Goal: Task Accomplishment & Management: Contribute content

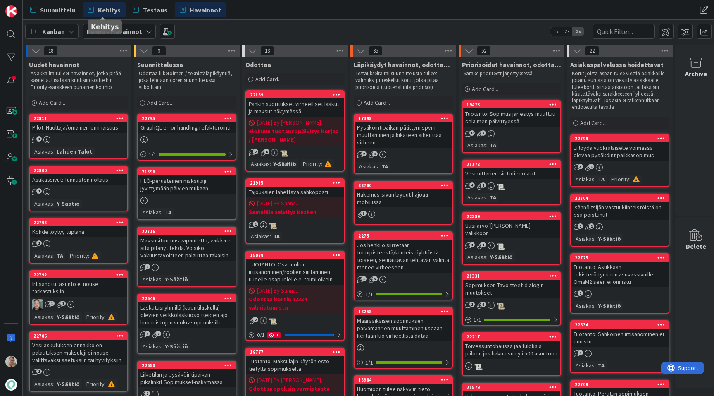
click at [115, 14] on link "Kehitys" at bounding box center [104, 9] width 43 height 15
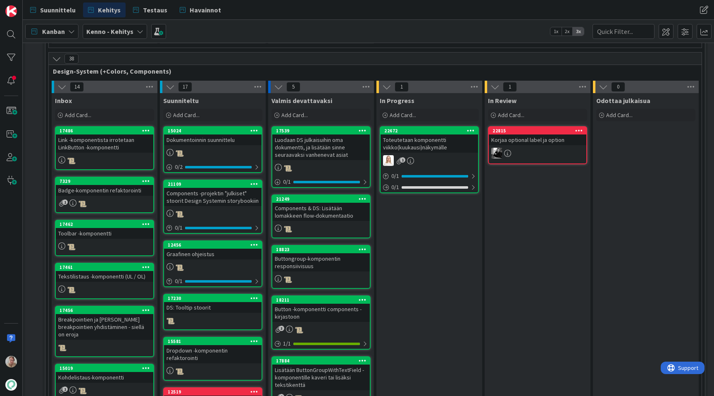
scroll to position [2890, 0]
click at [145, 128] on icon at bounding box center [146, 131] width 8 height 6
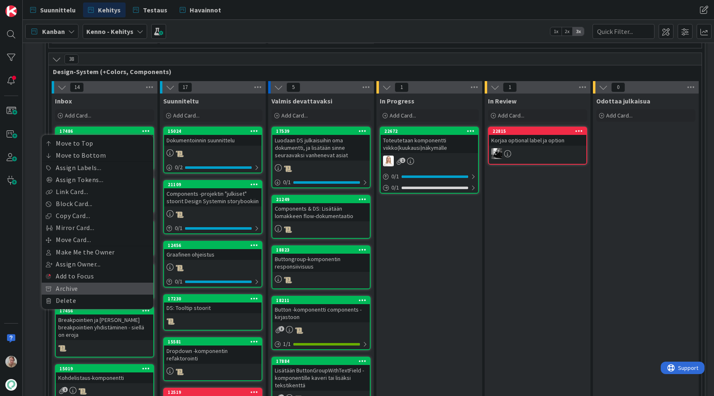
click at [96, 282] on link "Archive" at bounding box center [98, 288] width 112 height 12
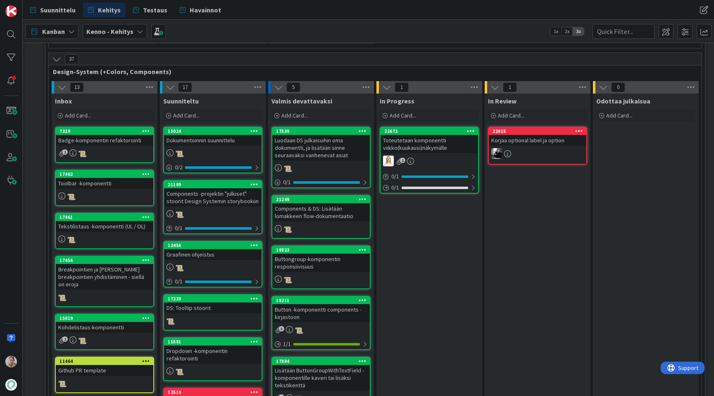
click at [146, 128] on icon at bounding box center [146, 131] width 8 height 6
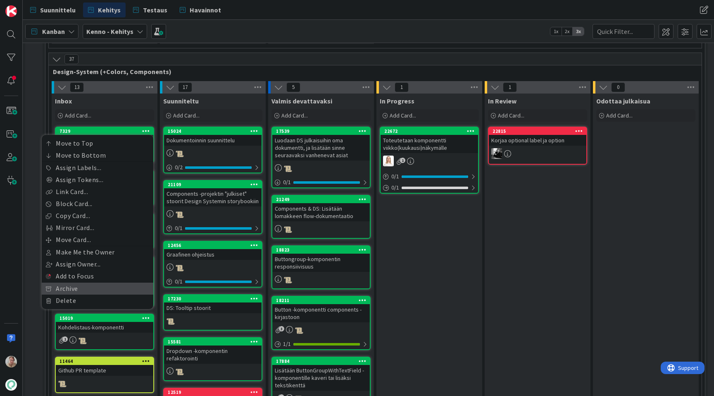
click at [79, 282] on link "Archive" at bounding box center [98, 288] width 112 height 12
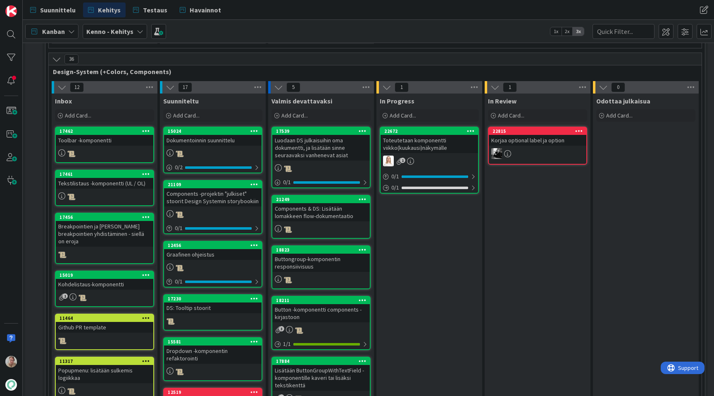
click at [144, 128] on icon at bounding box center [146, 131] width 8 height 6
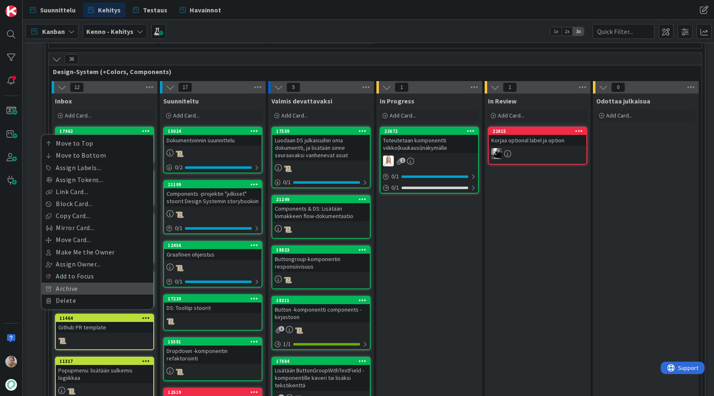
click at [86, 282] on link "Archive" at bounding box center [98, 288] width 112 height 12
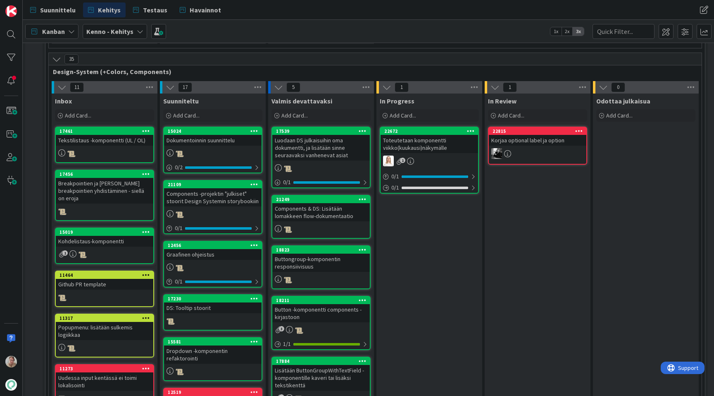
click at [148, 128] on icon at bounding box center [146, 131] width 8 height 6
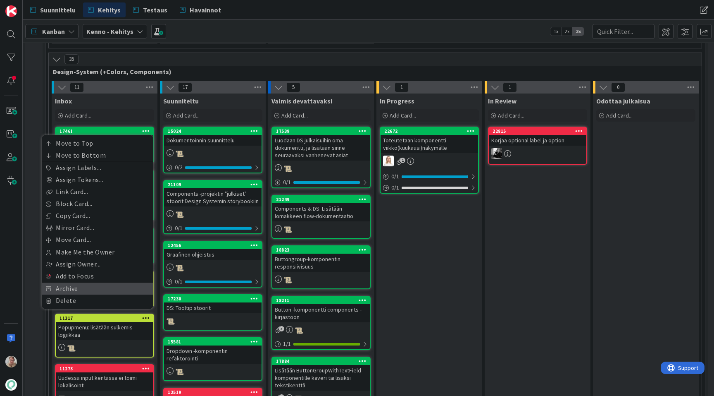
click at [90, 282] on link "Archive" at bounding box center [98, 288] width 112 height 12
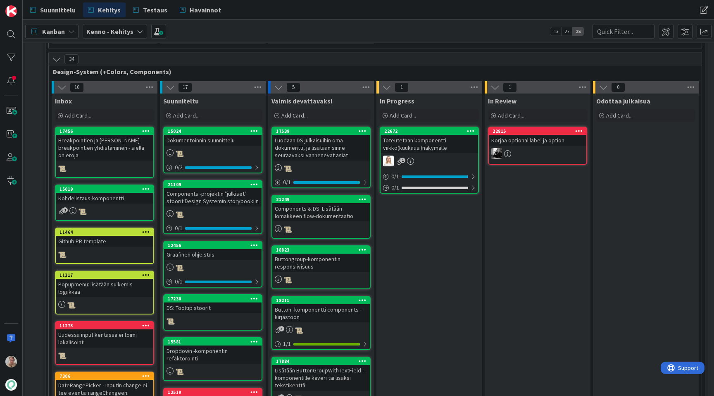
click at [146, 128] on icon at bounding box center [146, 131] width 8 height 6
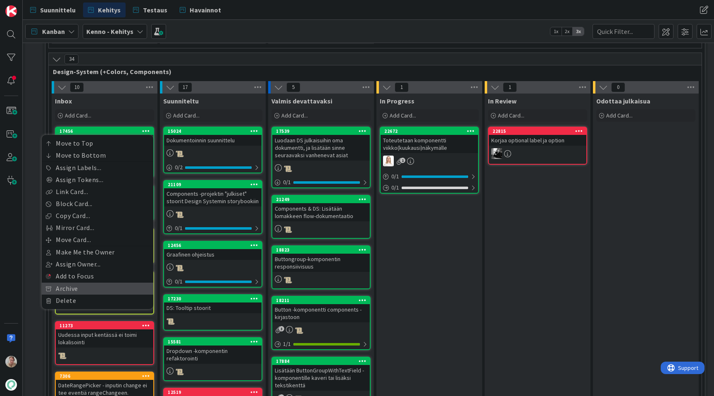
click at [88, 282] on link "Archive" at bounding box center [98, 288] width 112 height 12
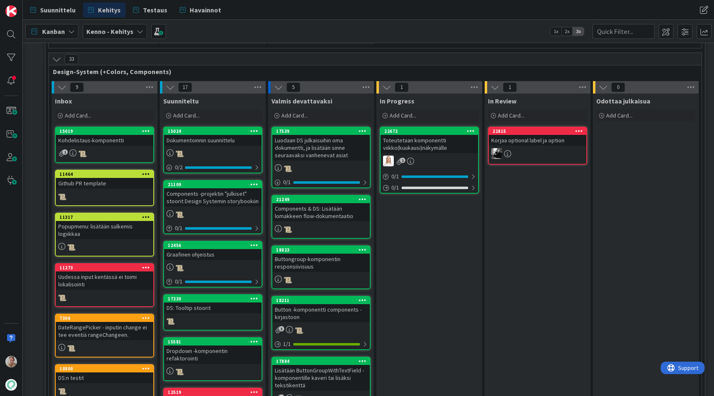
click at [148, 128] on icon at bounding box center [146, 131] width 8 height 6
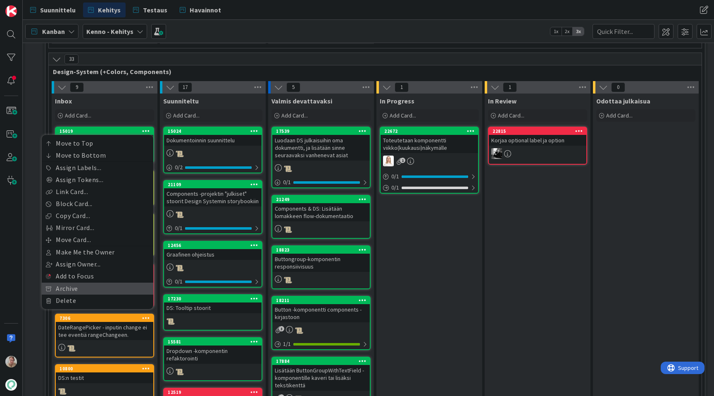
click at [90, 282] on link "Archive" at bounding box center [98, 288] width 112 height 12
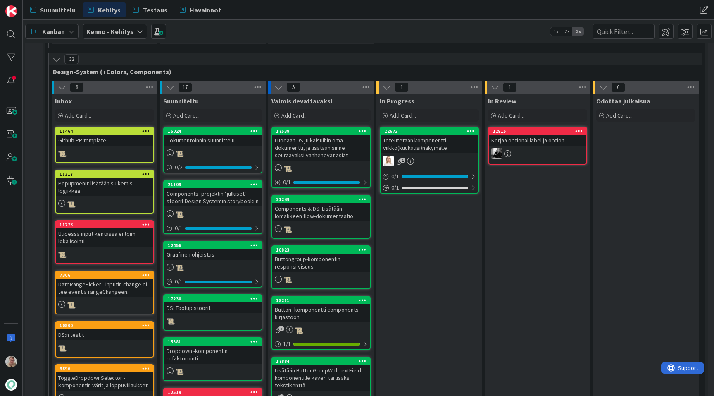
click at [146, 128] on icon at bounding box center [146, 131] width 8 height 6
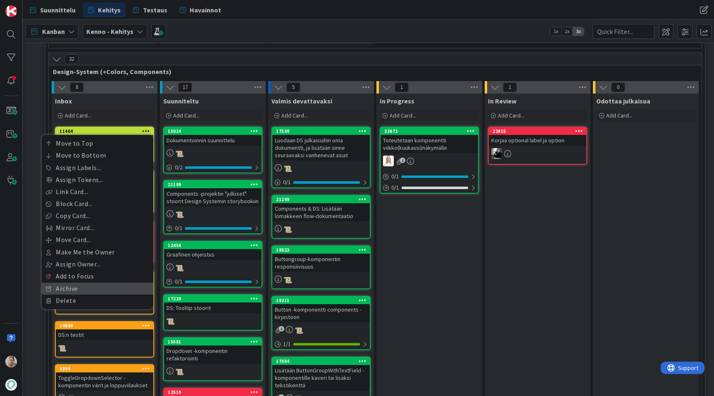
click at [90, 282] on link "Archive" at bounding box center [98, 288] width 112 height 12
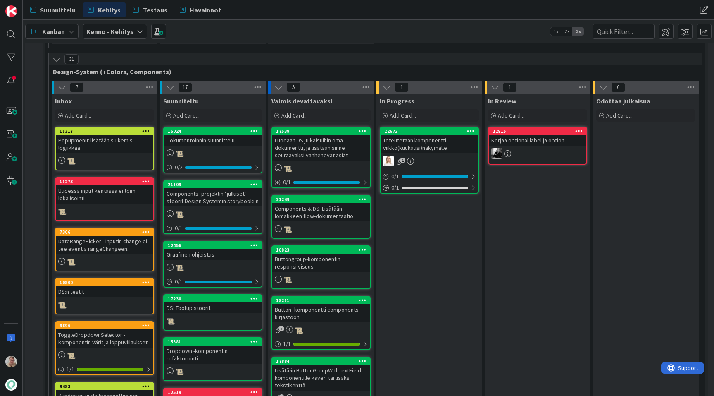
click at [148, 128] on icon at bounding box center [146, 131] width 8 height 6
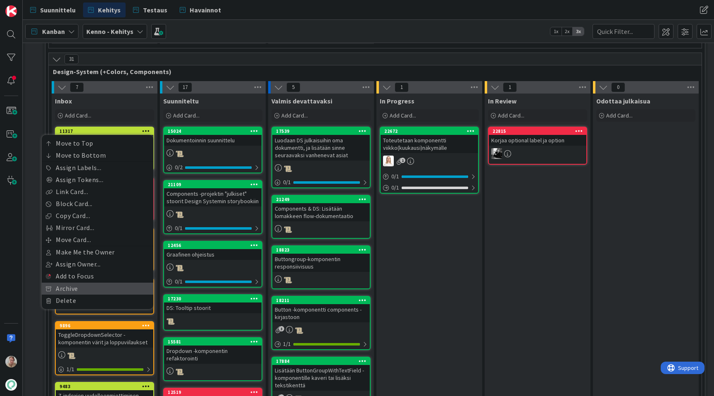
click at [88, 282] on link "Archive" at bounding box center [98, 288] width 112 height 12
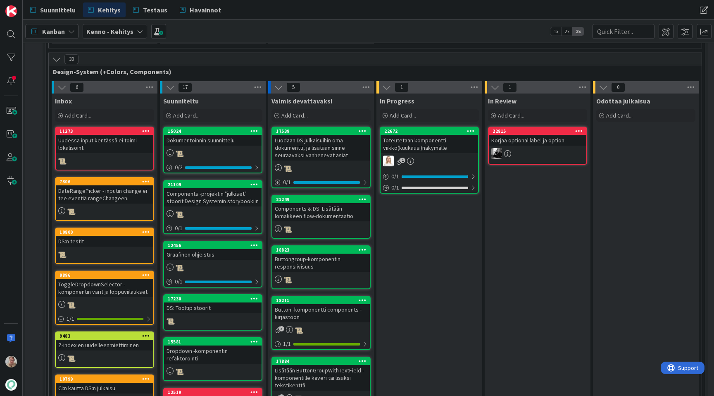
click at [146, 128] on icon at bounding box center [146, 131] width 8 height 6
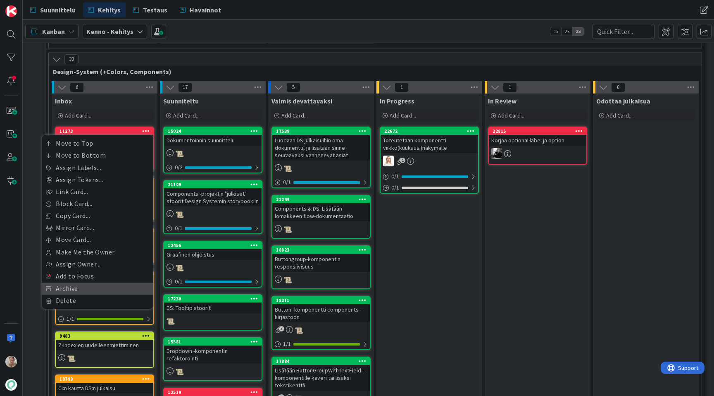
click at [84, 282] on link "Archive" at bounding box center [98, 288] width 112 height 12
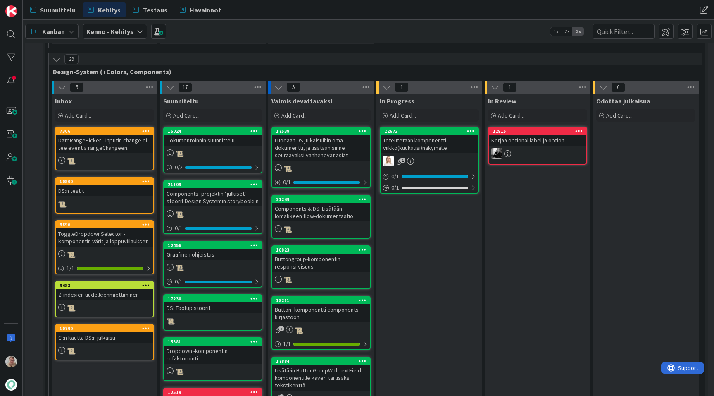
click at [144, 128] on icon at bounding box center [146, 131] width 8 height 6
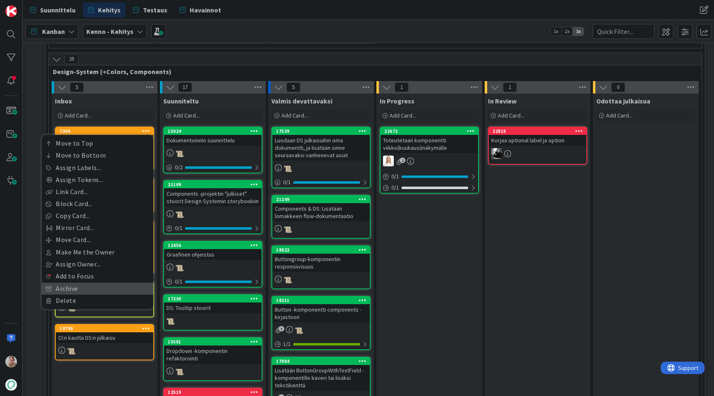
click at [93, 282] on link "Archive" at bounding box center [98, 288] width 112 height 12
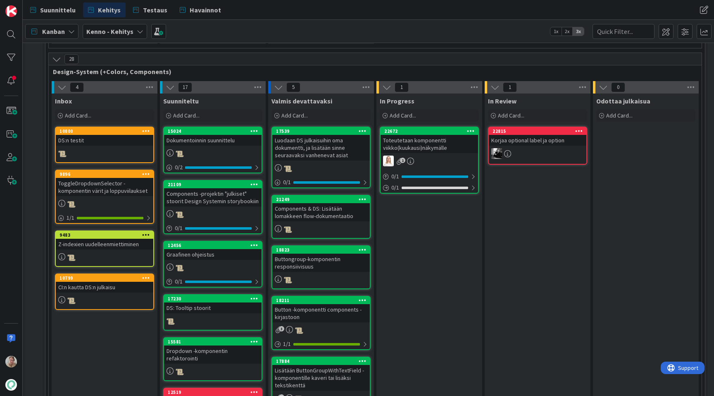
click at [145, 128] on icon at bounding box center [146, 131] width 8 height 6
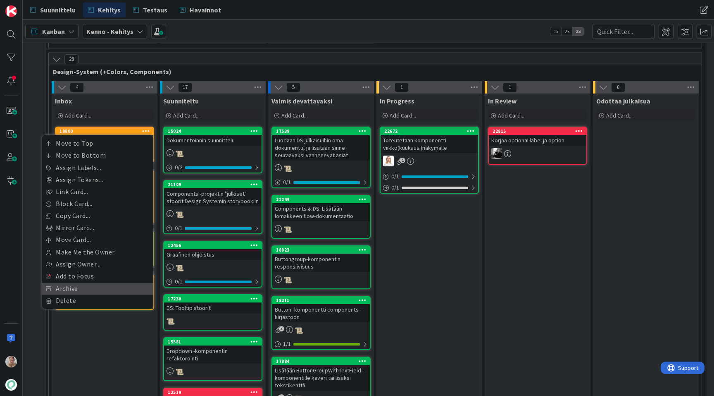
click at [90, 282] on link "Archive" at bounding box center [98, 288] width 112 height 12
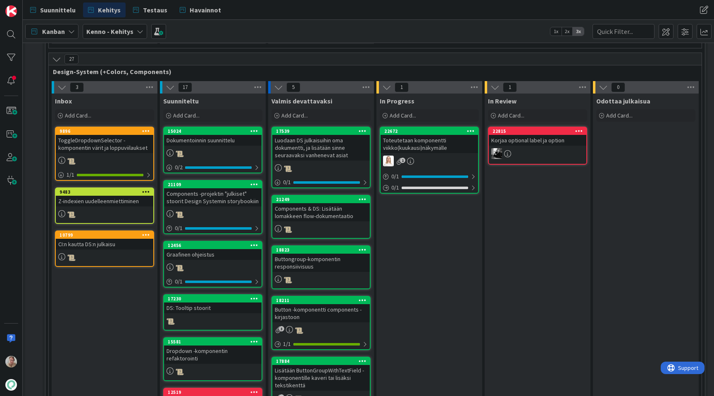
click at [147, 128] on icon at bounding box center [146, 131] width 8 height 6
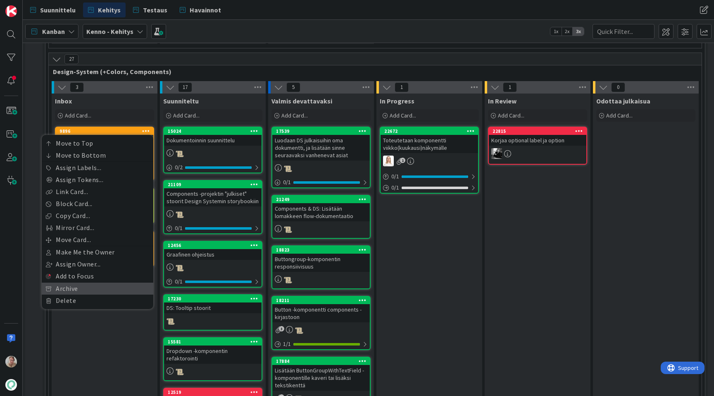
click at [99, 282] on link "Archive" at bounding box center [98, 288] width 112 height 12
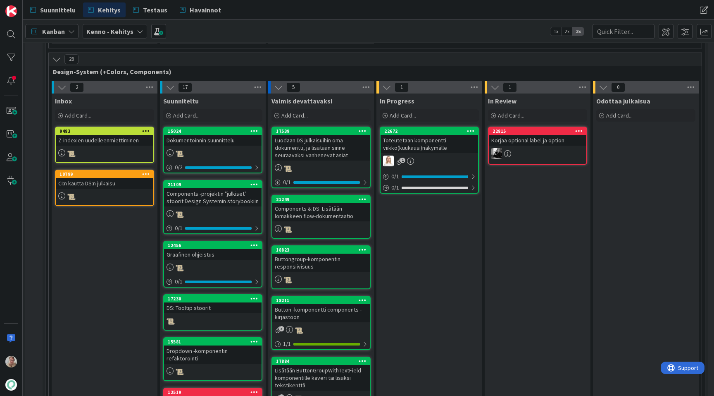
click at [146, 128] on icon at bounding box center [146, 131] width 8 height 6
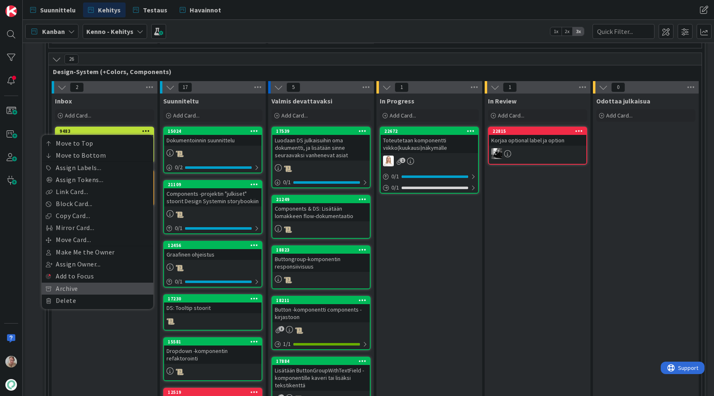
click at [90, 282] on link "Archive" at bounding box center [98, 288] width 112 height 12
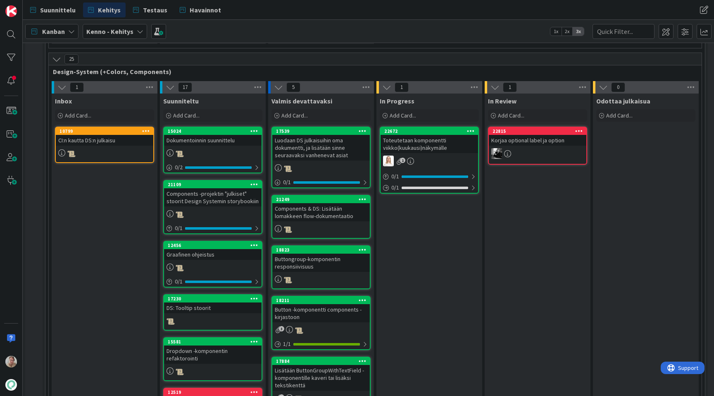
click at [150, 128] on div at bounding box center [145, 131] width 15 height 6
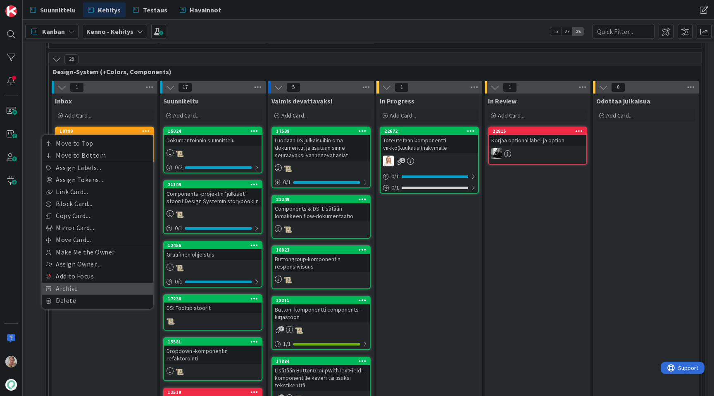
click at [91, 282] on link "Archive" at bounding box center [98, 288] width 112 height 12
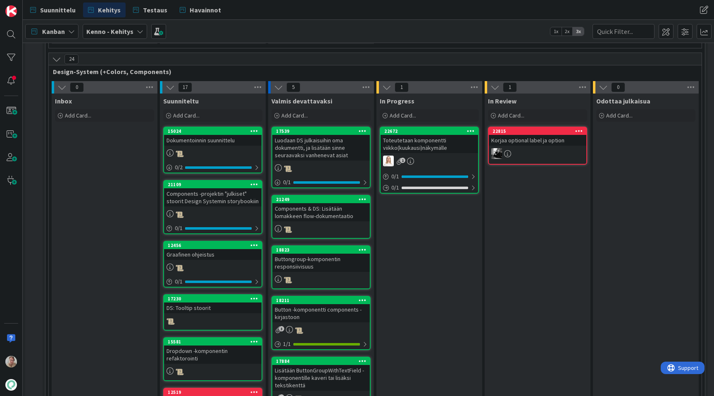
click at [255, 128] on icon at bounding box center [255, 131] width 8 height 6
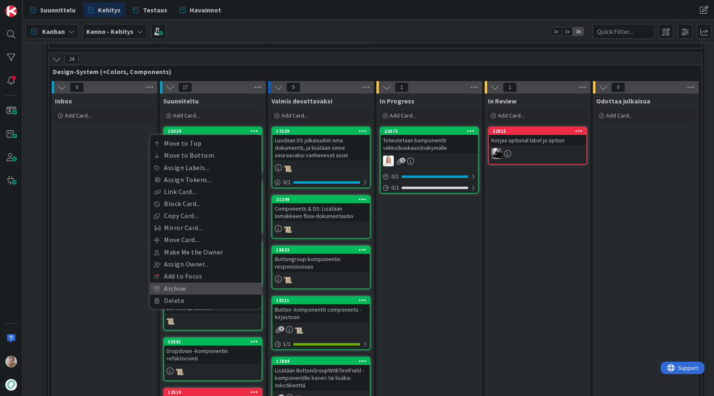
click at [212, 282] on link "Archive" at bounding box center [206, 288] width 112 height 12
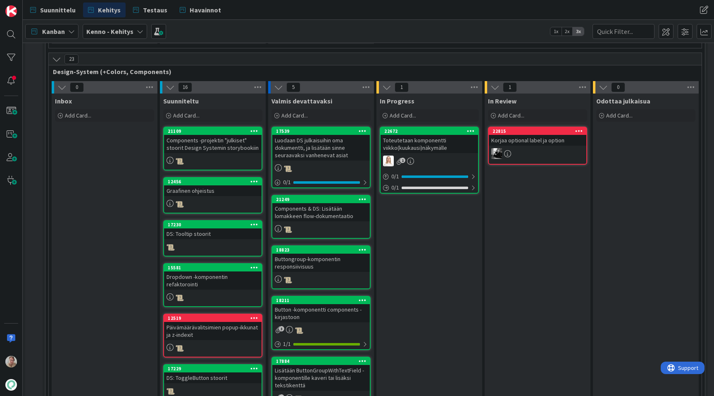
click at [254, 128] on icon at bounding box center [255, 131] width 8 height 6
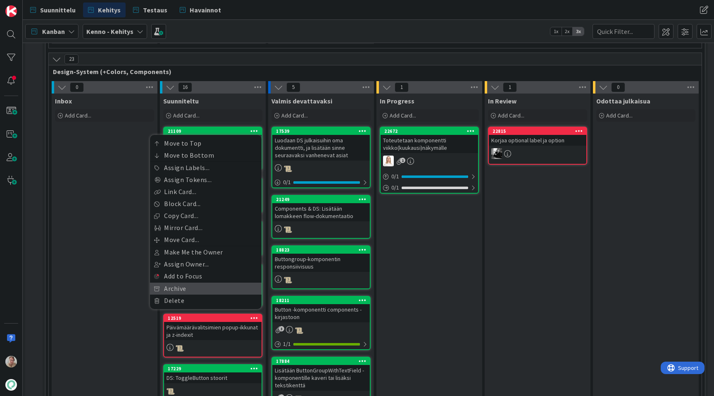
click at [198, 282] on link "Archive" at bounding box center [206, 288] width 112 height 12
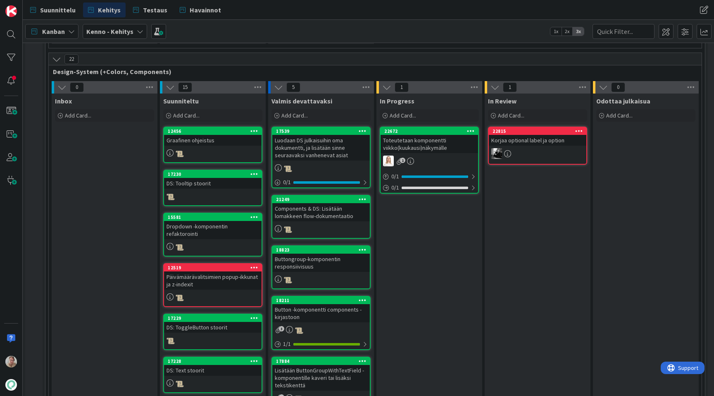
click at [257, 128] on icon at bounding box center [255, 131] width 8 height 6
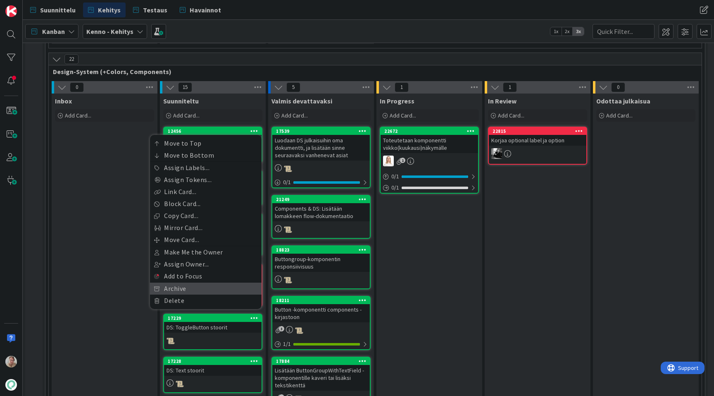
click at [187, 282] on link "Archive" at bounding box center [206, 288] width 112 height 12
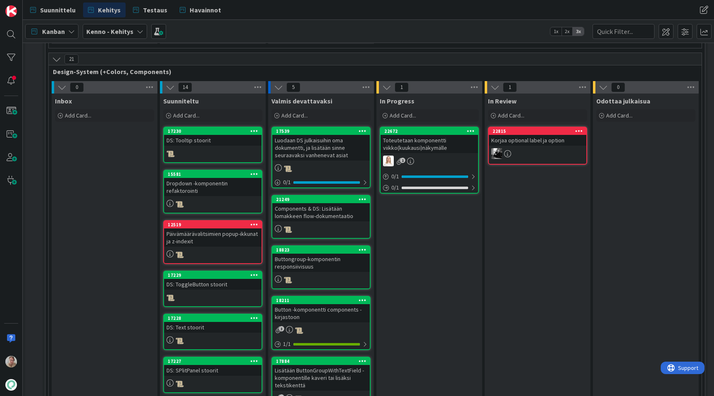
click at [252, 128] on icon at bounding box center [255, 131] width 8 height 6
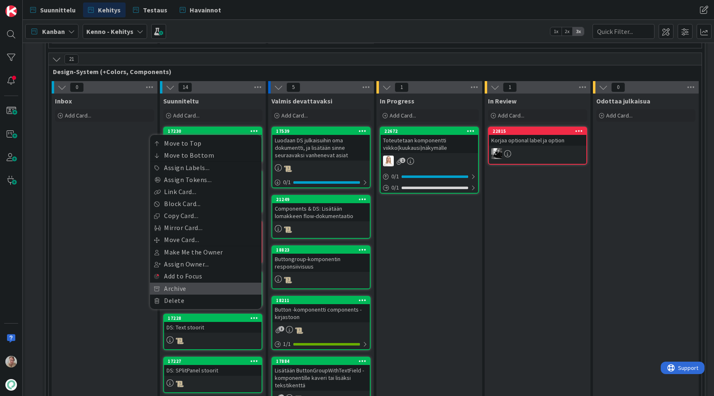
click at [183, 282] on link "Archive" at bounding box center [206, 288] width 112 height 12
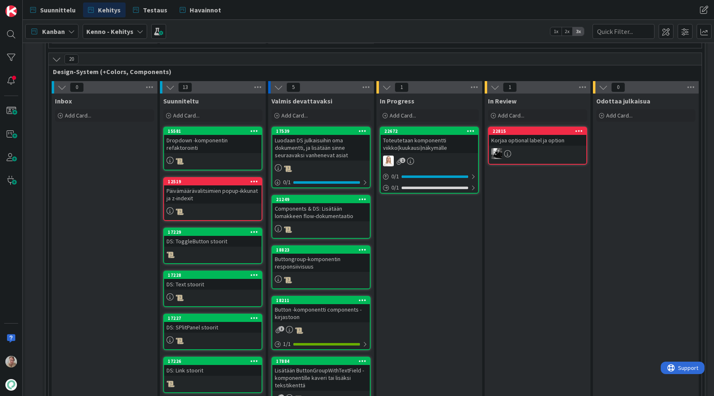
click at [255, 128] on icon at bounding box center [255, 131] width 8 height 6
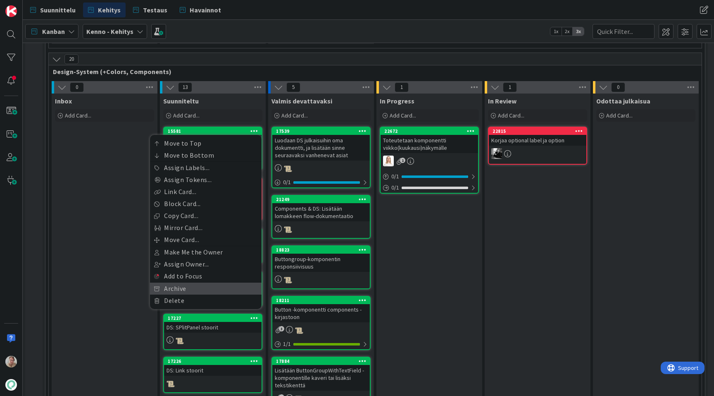
click at [193, 282] on link "Archive" at bounding box center [206, 288] width 112 height 12
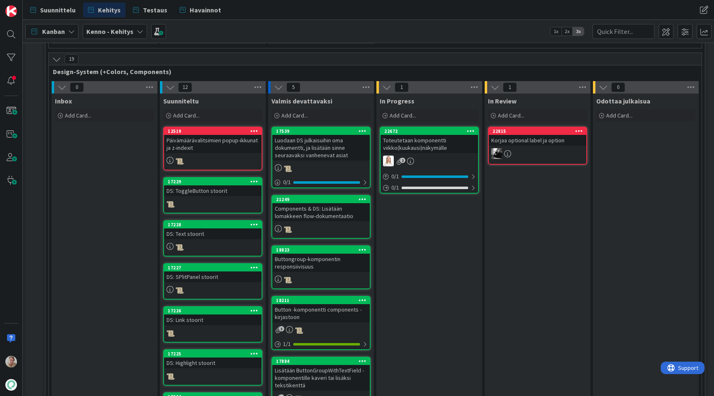
click at [255, 128] on icon at bounding box center [255, 131] width 8 height 6
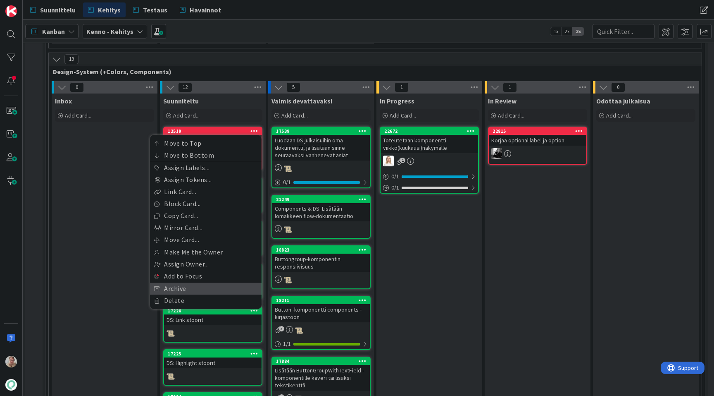
click at [190, 282] on link "Archive" at bounding box center [206, 288] width 112 height 12
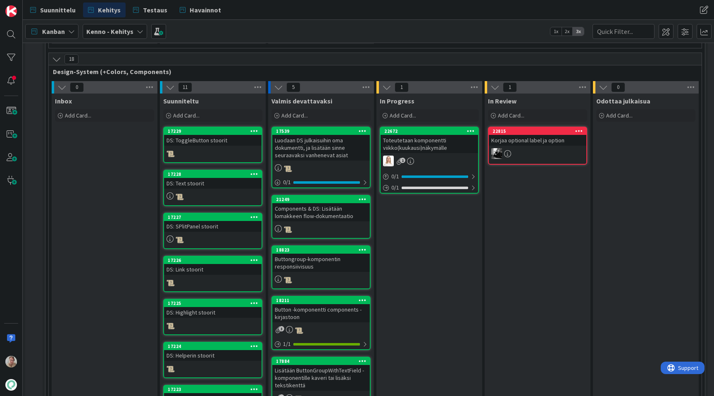
click at [254, 128] on icon at bounding box center [255, 131] width 8 height 6
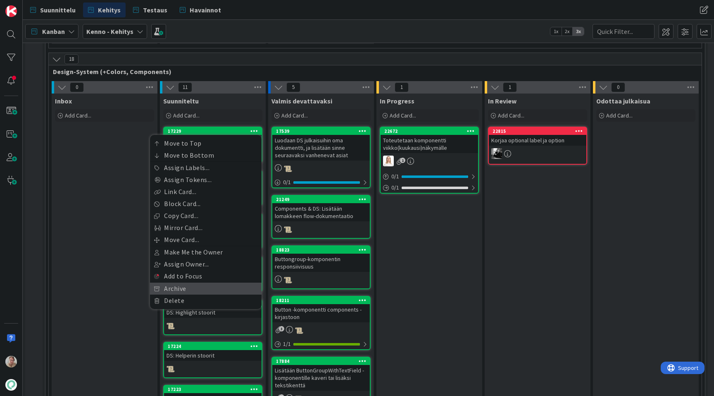
click at [201, 282] on link "Archive" at bounding box center [206, 288] width 112 height 12
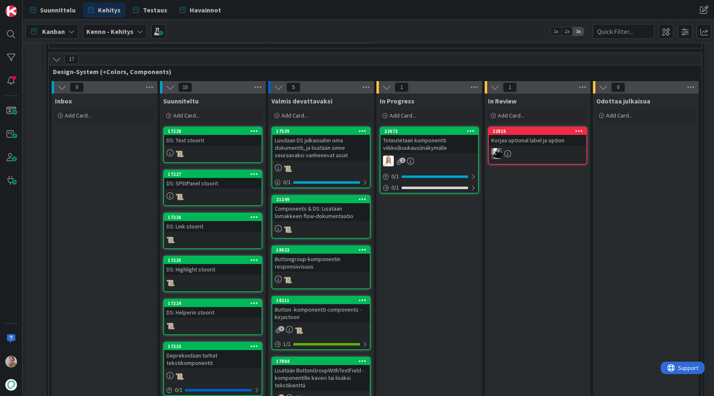
click at [257, 128] on icon at bounding box center [255, 131] width 8 height 6
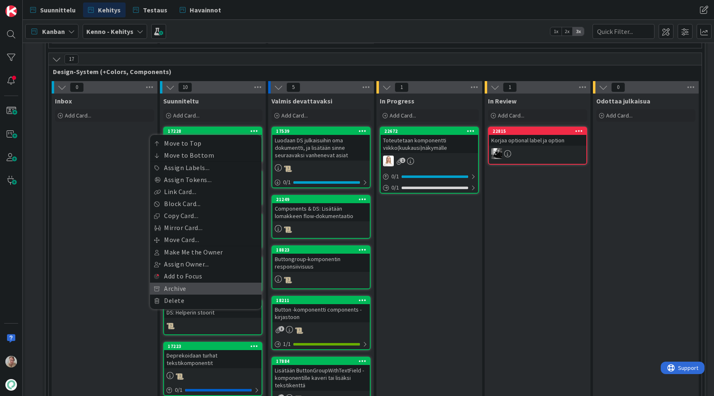
click at [206, 282] on link "Archive" at bounding box center [206, 288] width 112 height 12
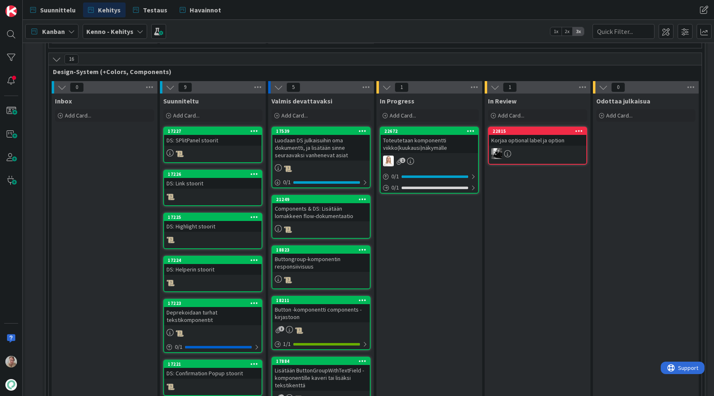
click at [254, 128] on icon at bounding box center [255, 131] width 8 height 6
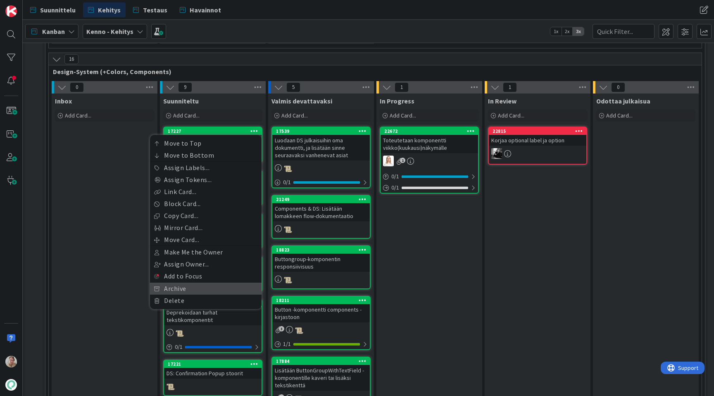
click at [207, 282] on link "Archive" at bounding box center [206, 288] width 112 height 12
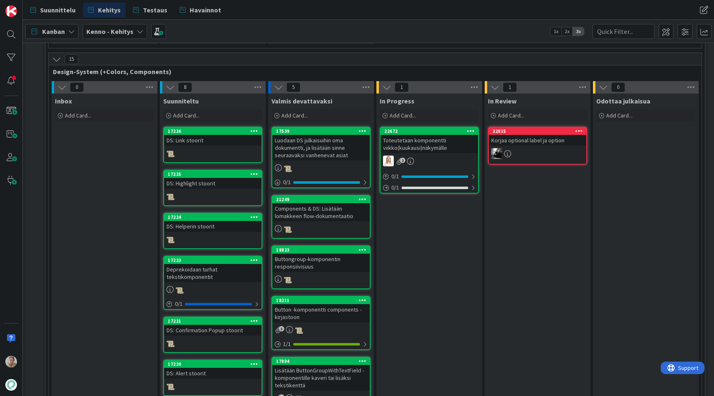
click at [259, 128] on div at bounding box center [254, 131] width 15 height 6
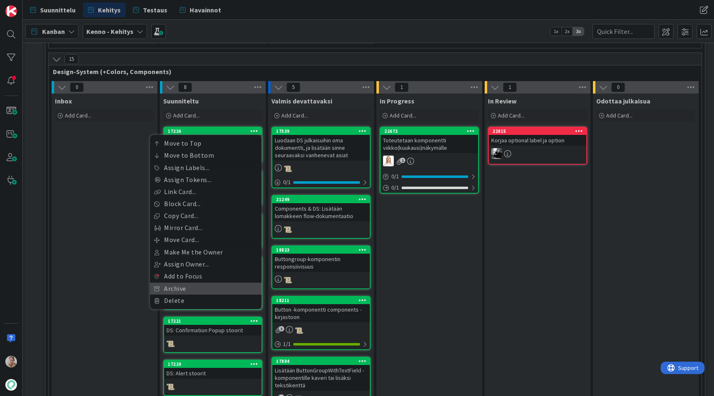
click at [204, 282] on link "Archive" at bounding box center [206, 288] width 112 height 12
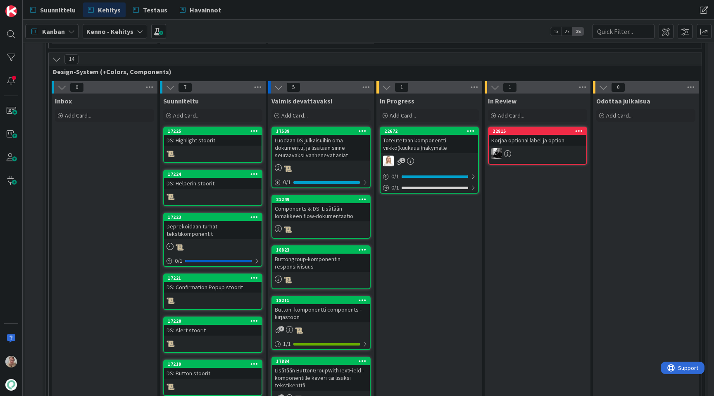
click at [251, 128] on icon at bounding box center [255, 131] width 8 height 6
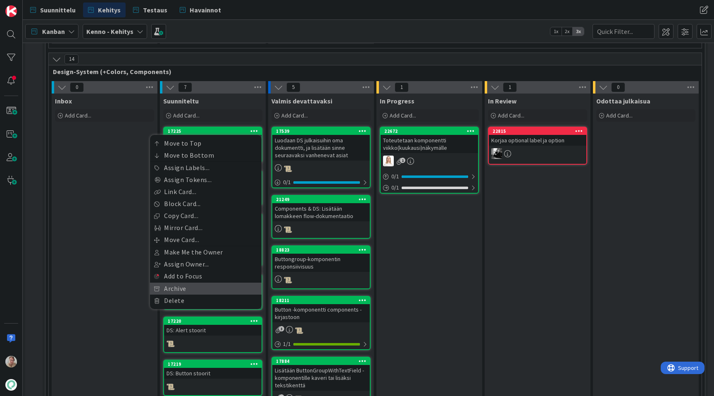
click at [192, 282] on link "Archive" at bounding box center [206, 288] width 112 height 12
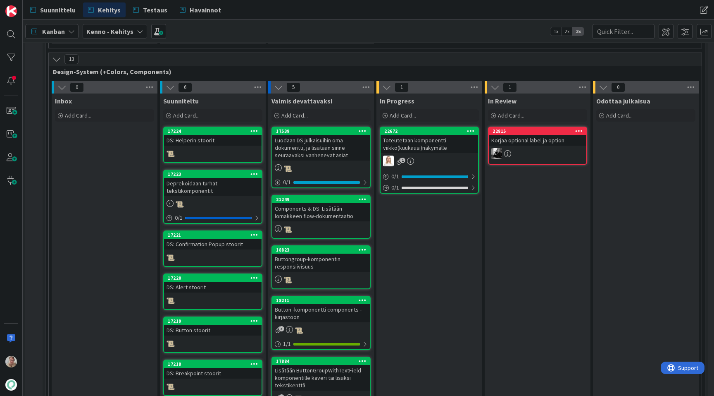
click at [252, 128] on icon at bounding box center [255, 131] width 8 height 6
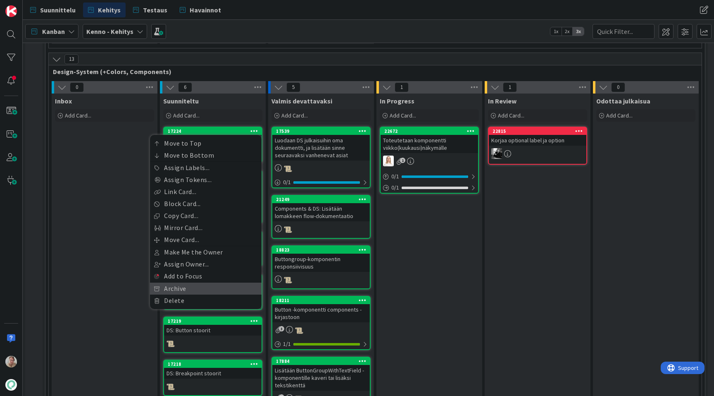
click at [196, 282] on link "Archive" at bounding box center [206, 288] width 112 height 12
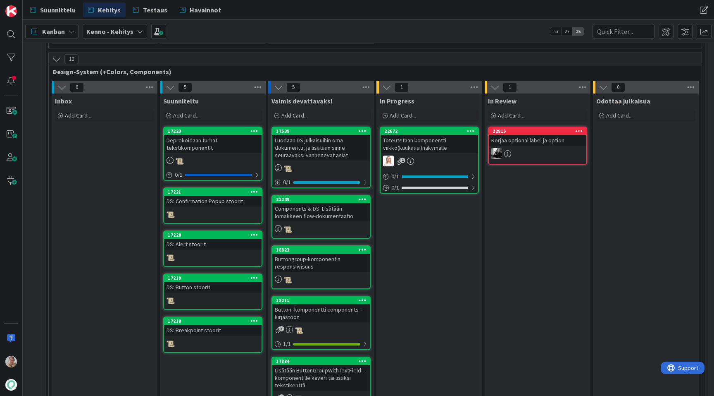
click at [253, 128] on icon at bounding box center [255, 131] width 8 height 6
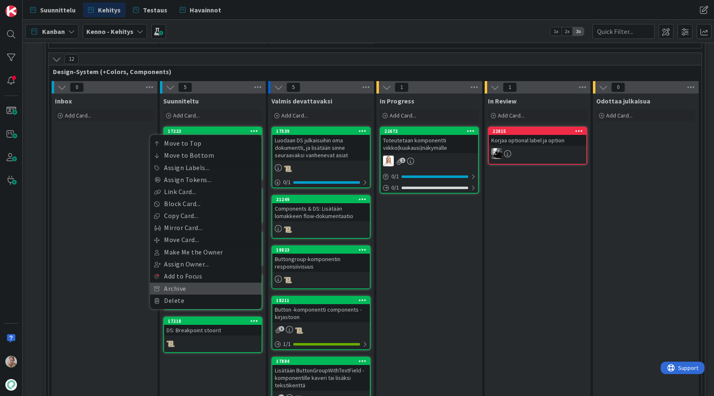
click at [192, 282] on link "Archive" at bounding box center [206, 288] width 112 height 12
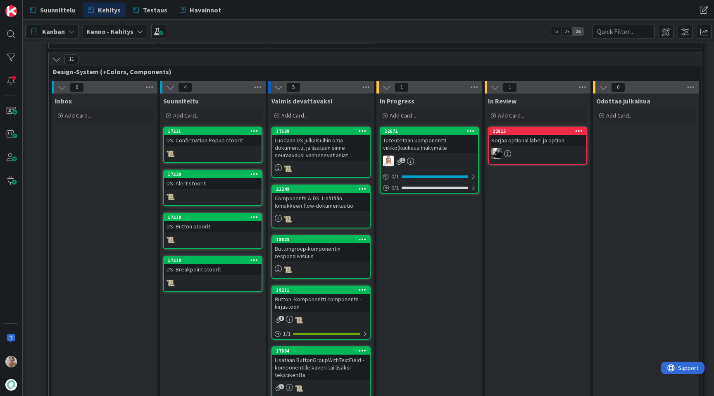
click at [255, 128] on icon at bounding box center [255, 131] width 8 height 6
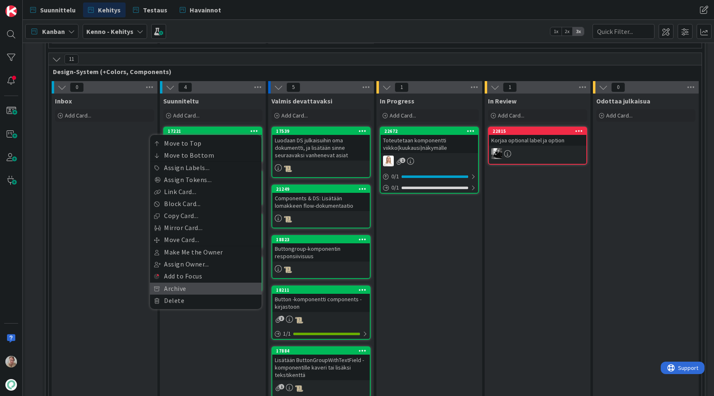
click at [196, 282] on link "Archive" at bounding box center [206, 288] width 112 height 12
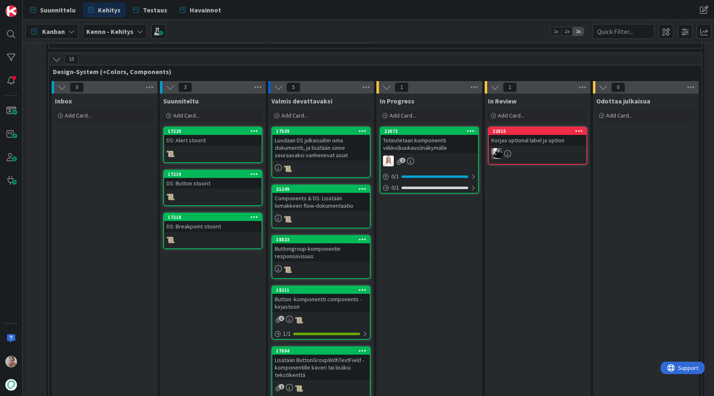
click at [256, 128] on icon at bounding box center [255, 131] width 8 height 6
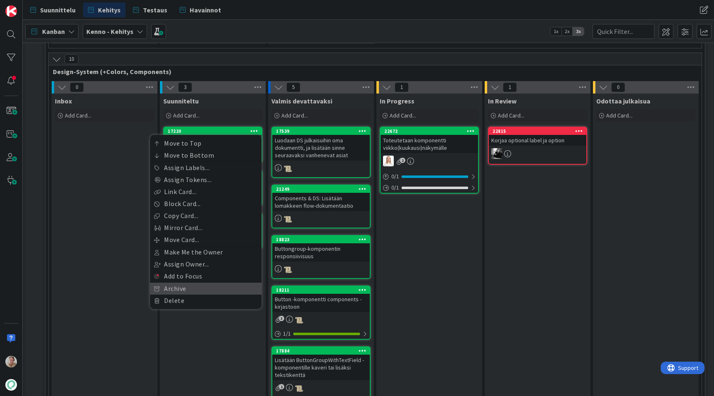
click at [196, 282] on link "Archive" at bounding box center [206, 288] width 112 height 12
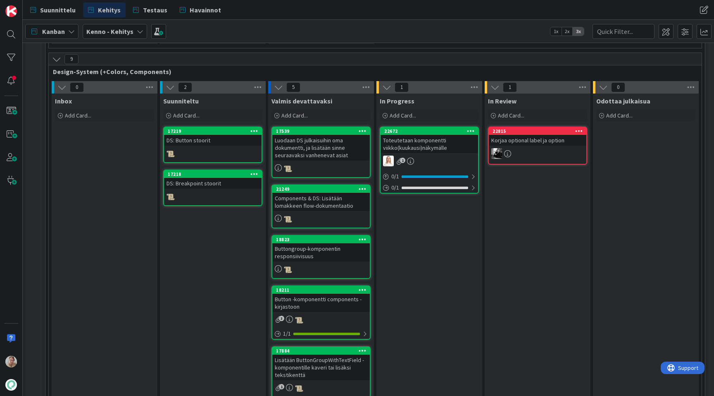
click at [254, 128] on icon at bounding box center [255, 131] width 8 height 6
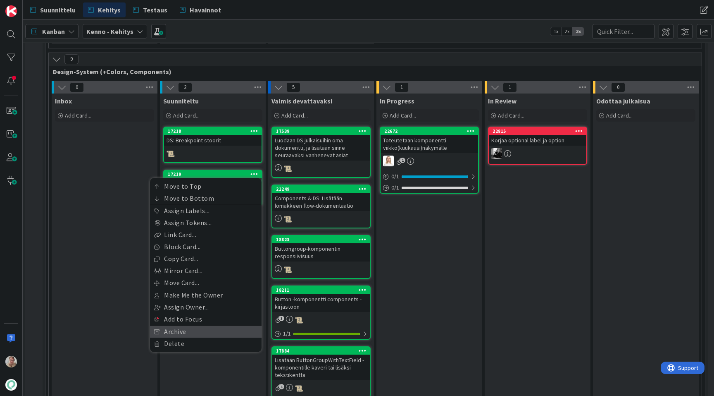
click at [178, 325] on link "Archive" at bounding box center [206, 331] width 112 height 12
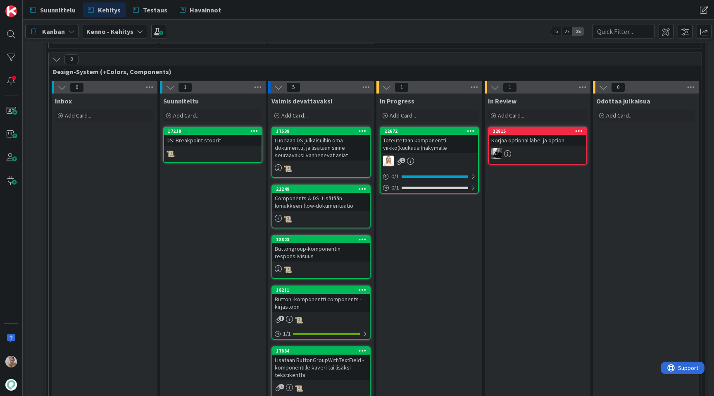
click at [257, 128] on icon at bounding box center [255, 131] width 8 height 6
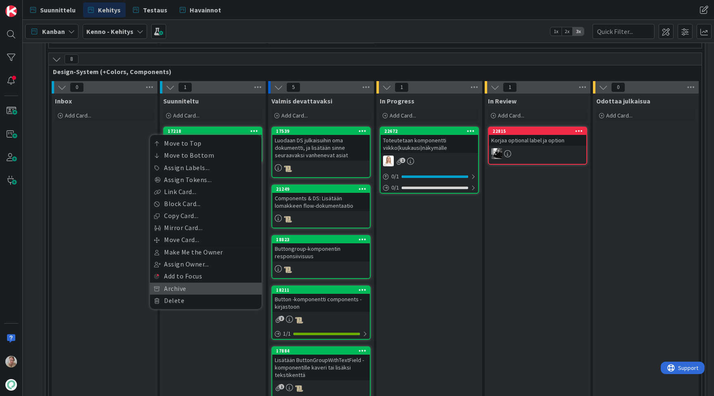
click at [198, 282] on link "Archive" at bounding box center [206, 288] width 112 height 12
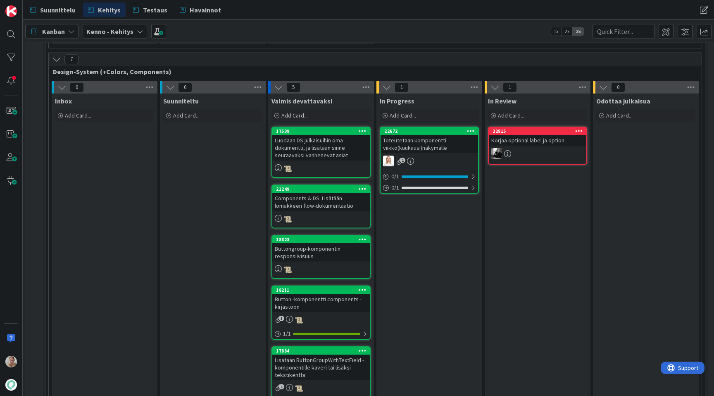
click at [363, 128] on icon at bounding box center [363, 131] width 8 height 6
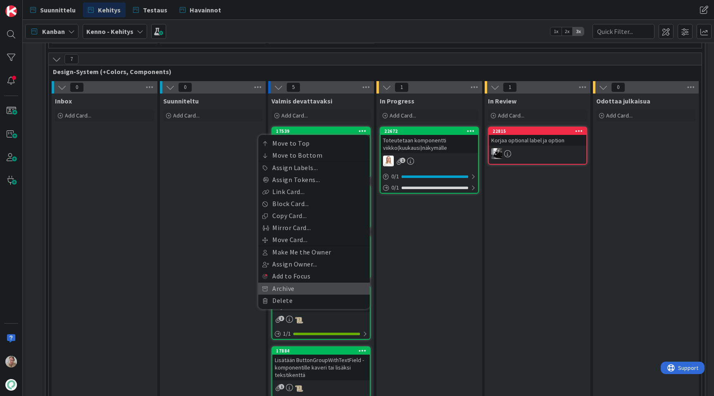
click at [305, 282] on link "Archive" at bounding box center [314, 288] width 112 height 12
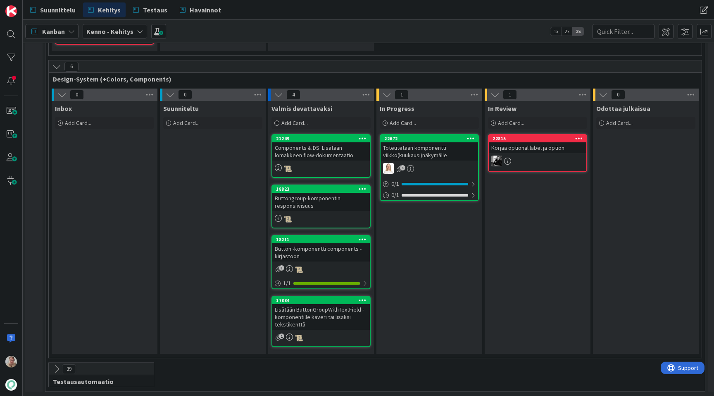
scroll to position [2868, 0]
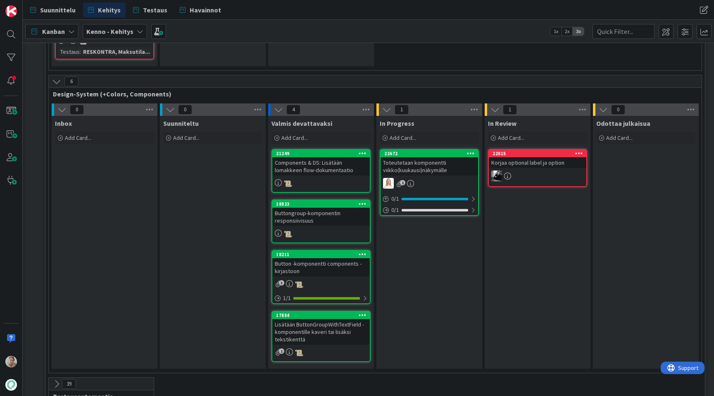
click at [364, 150] on icon at bounding box center [363, 153] width 8 height 6
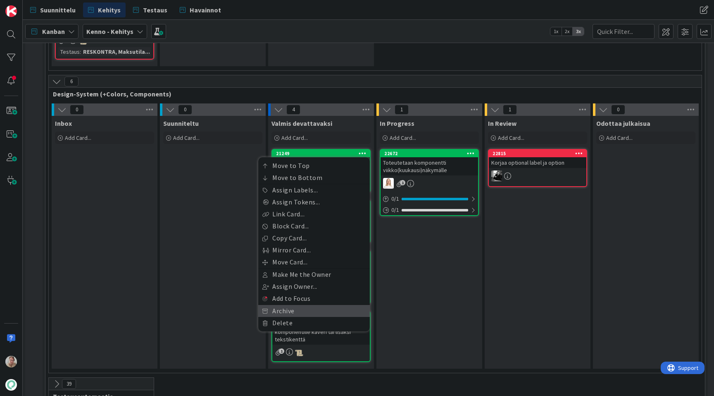
click at [299, 305] on link "Archive" at bounding box center [314, 311] width 112 height 12
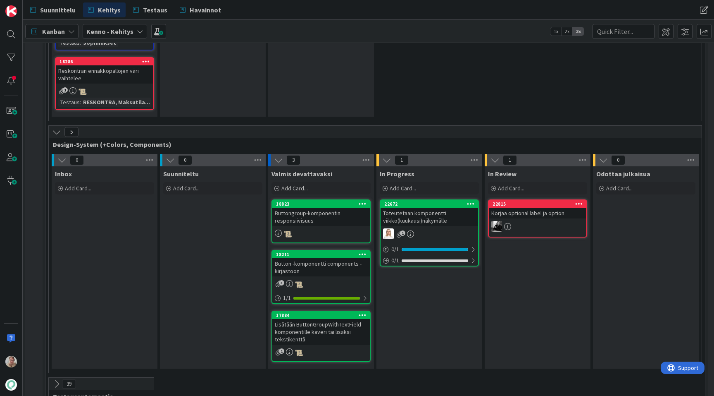
click at [363, 201] on icon at bounding box center [363, 204] width 8 height 6
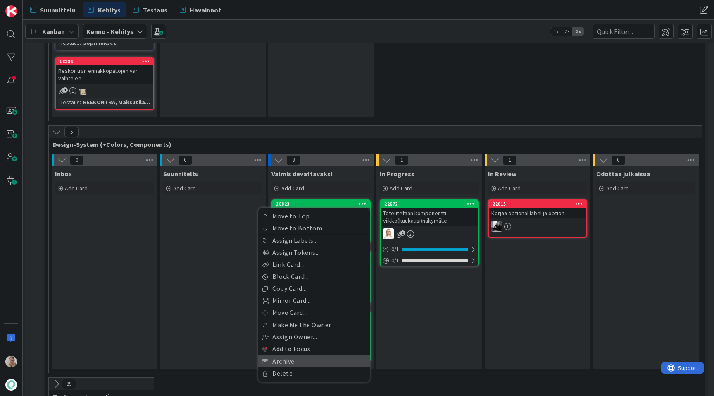
click at [273, 355] on link "Archive" at bounding box center [314, 361] width 112 height 12
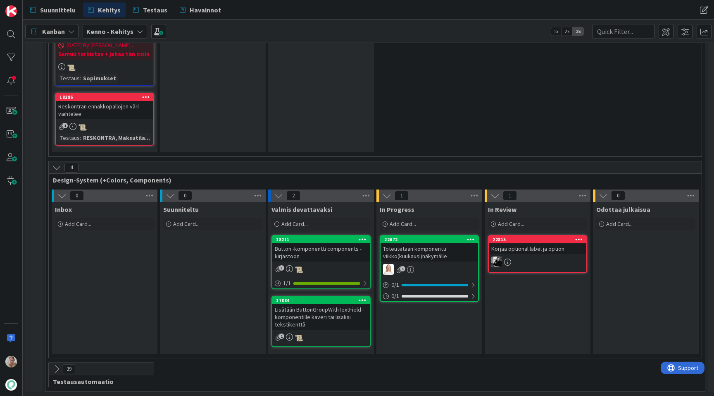
scroll to position [2767, 0]
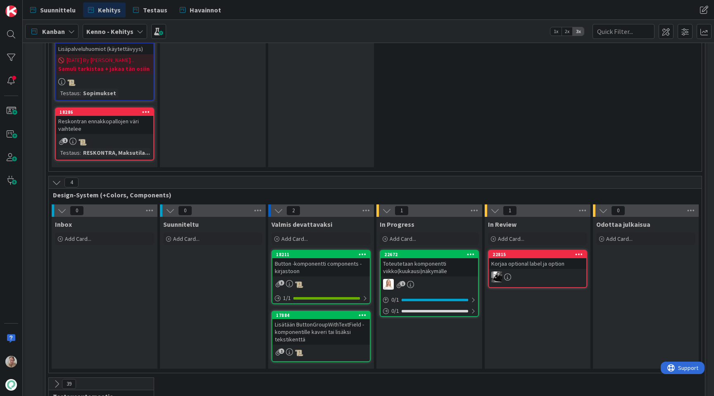
click at [363, 312] on icon at bounding box center [363, 315] width 8 height 6
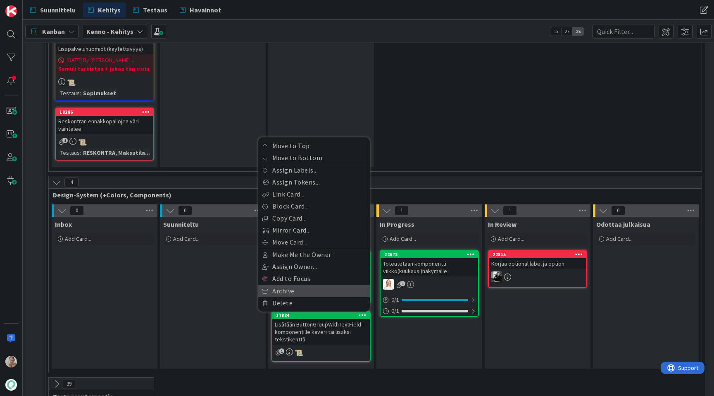
click at [301, 285] on link "Archive" at bounding box center [314, 291] width 112 height 12
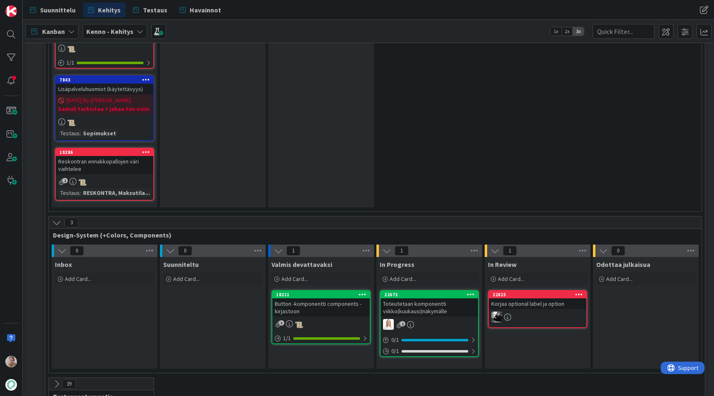
click at [328, 298] on div "Button -komponentti components -kirjastoon" at bounding box center [321, 307] width 98 height 18
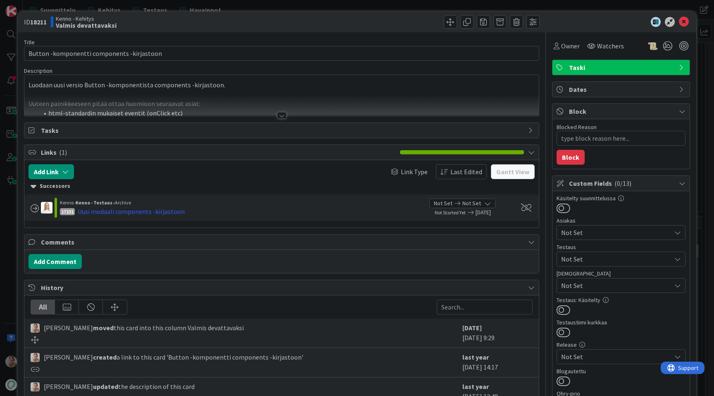
click at [320, 95] on div at bounding box center [281, 105] width 515 height 21
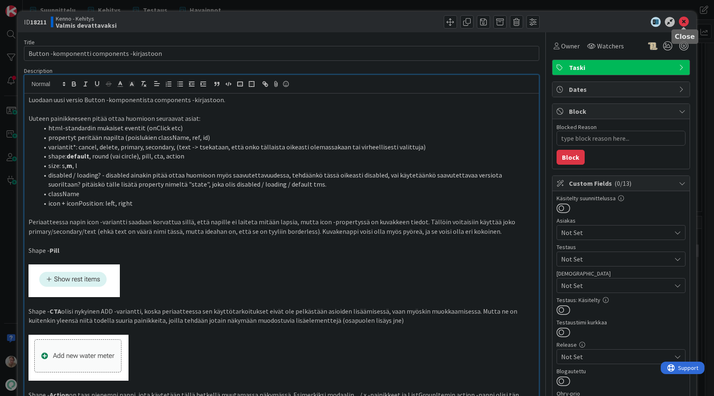
click at [687, 19] on icon at bounding box center [684, 22] width 10 height 10
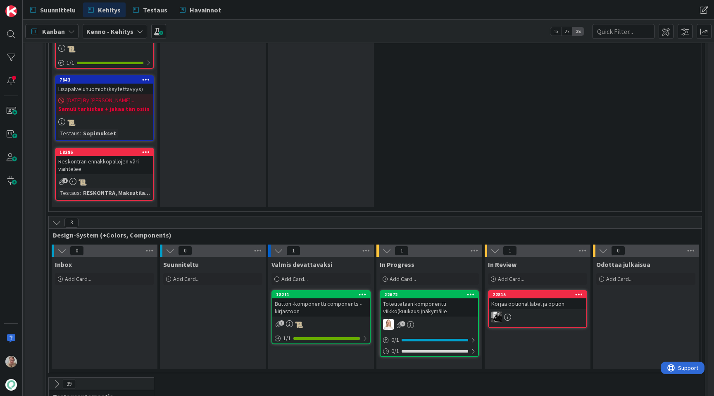
click at [329, 298] on div "Button -komponentti components -kirjastoon" at bounding box center [321, 307] width 98 height 18
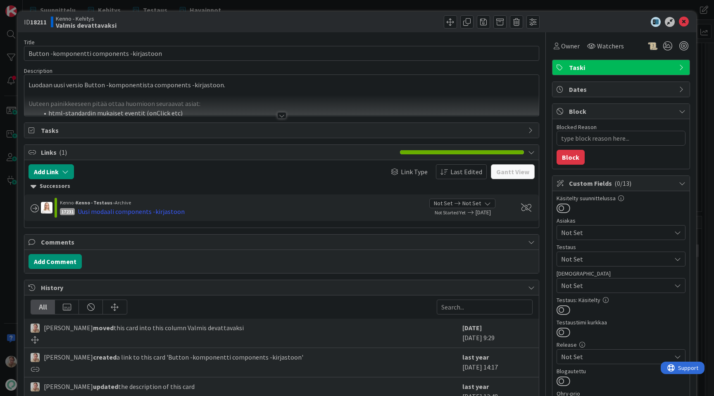
click at [239, 99] on div at bounding box center [281, 105] width 515 height 21
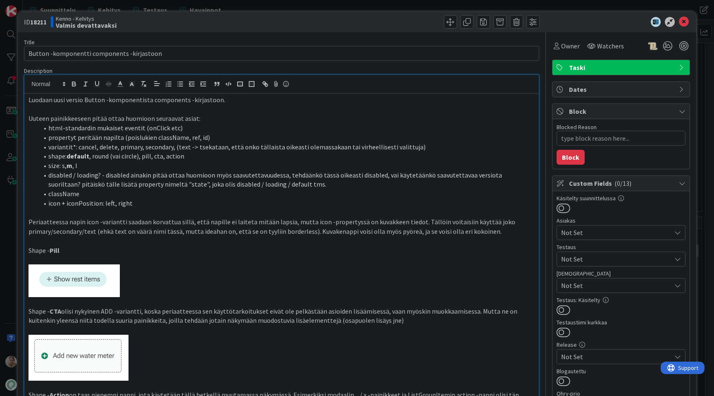
click at [227, 99] on p "Luodaan uusi versio Button -komponentista components -kirjastoon." at bounding box center [282, 100] width 506 height 10
click at [29, 100] on p "Luodaan uusi versio Button -komponentista components -kirjastoon." at bounding box center [282, 100] width 506 height 10
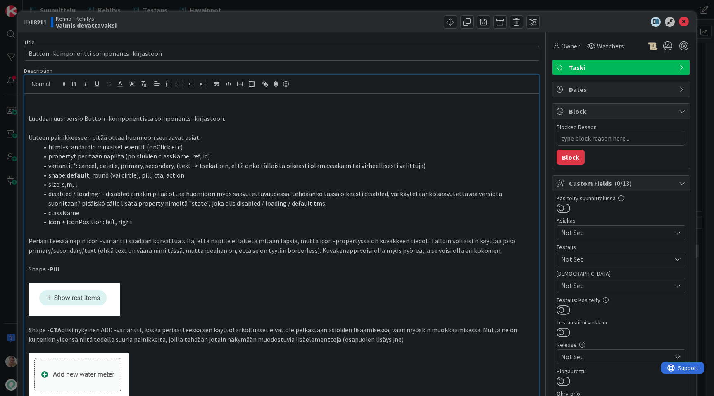
type textarea "x"
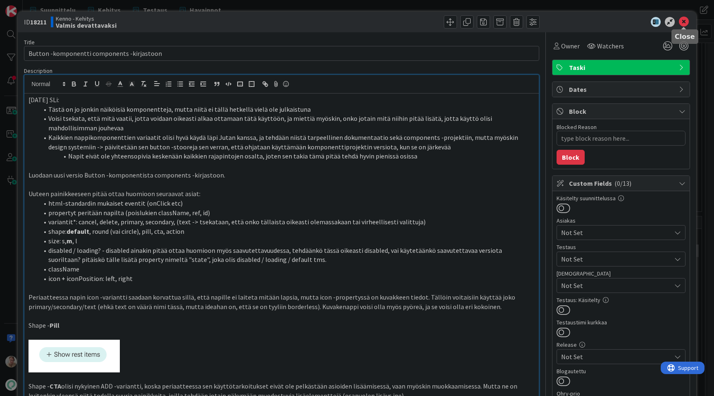
click at [685, 24] on icon at bounding box center [684, 22] width 10 height 10
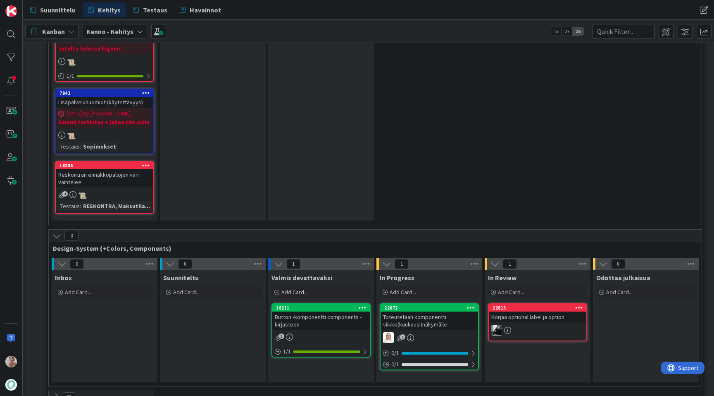
scroll to position [2727, 0]
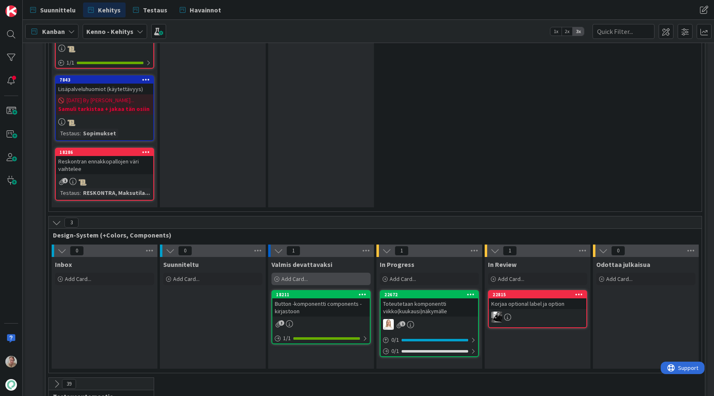
click at [347, 272] on div "Add Card..." at bounding box center [321, 278] width 99 height 12
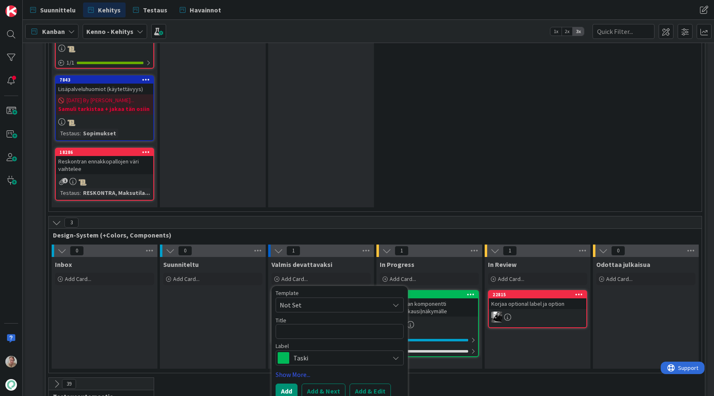
type textarea "x"
type textarea "D"
type textarea "x"
type textarea "Dr"
type textarea "x"
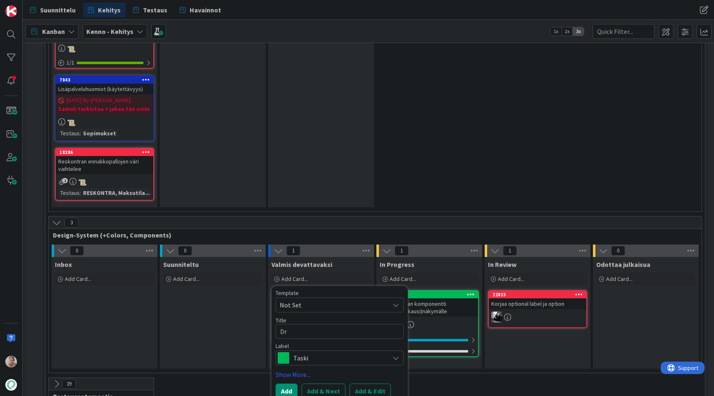
type textarea "Dro"
type textarea "x"
type textarea "Drop"
type textarea "x"
type textarea "Dropd"
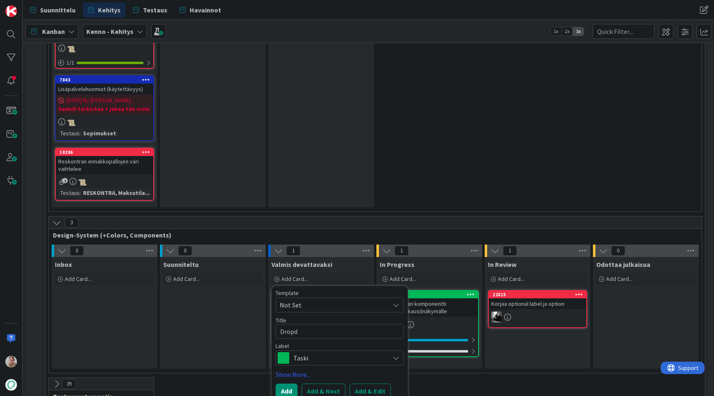
type textarea "x"
type textarea "Dropdo"
type textarea "x"
type textarea "Dropdow"
type textarea "x"
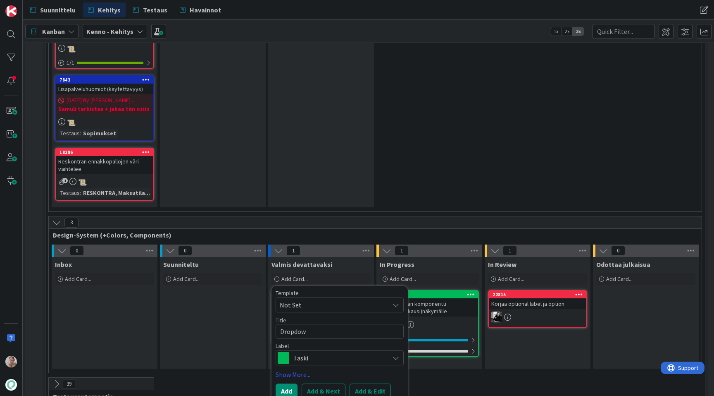
type textarea "Dropdown"
type textarea "x"
type textarea "Dropdown"
type textarea "x"
type textarea "Dropdown -"
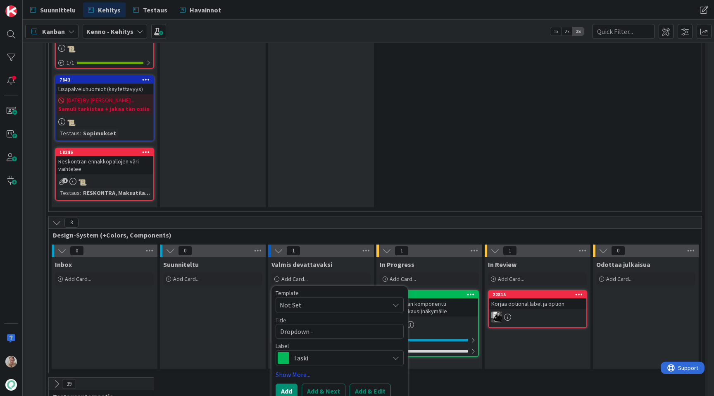
type textarea "x"
type textarea "Dropdown -k"
type textarea "x"
type textarea "Dropdown -ko"
type textarea "x"
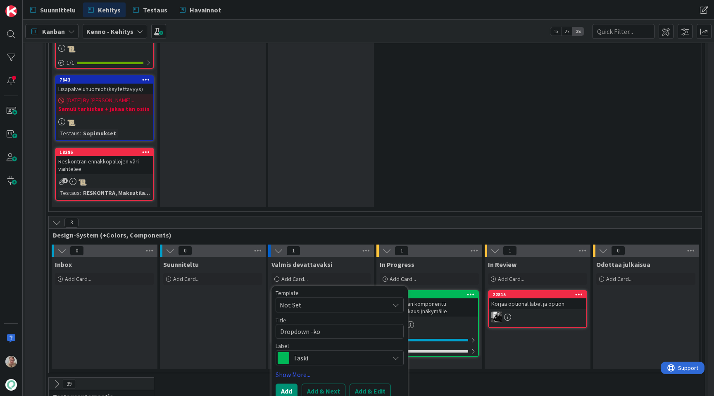
type textarea "Dropdown -kom"
type textarea "x"
type textarea "Dropdown -komp"
type textarea "x"
type textarea "Dropdown -kompo"
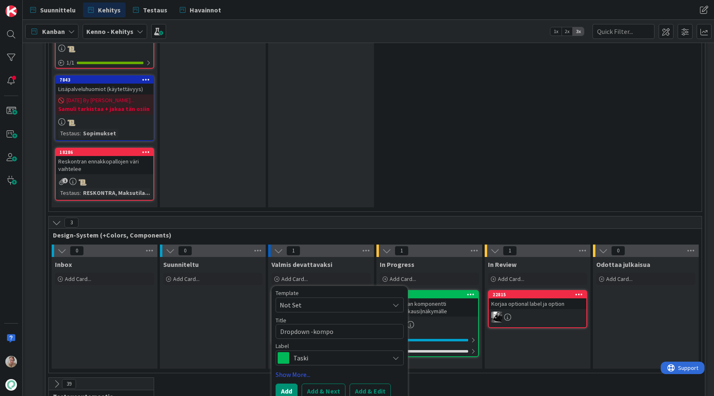
type textarea "x"
type textarea "Dropdown -kompon"
type textarea "x"
type textarea "Dropdown -kompone"
type textarea "x"
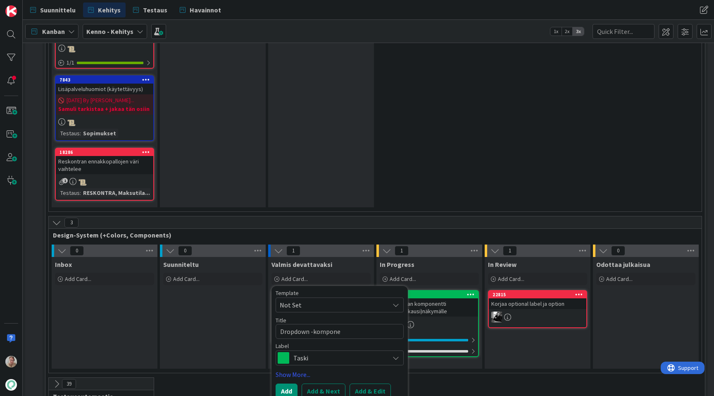
type textarea "Dropdown -komponen"
type textarea "x"
type textarea "Dropdown -komponent"
type textarea "x"
type textarea "Dropdown -komponentt"
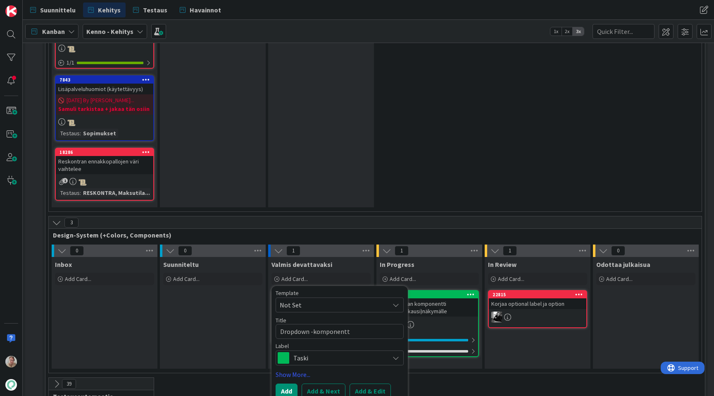
type textarea "x"
type textarea "Dropdown -komponentti"
type textarea "x"
type textarea "Dropdown -komponentti"
type textarea "x"
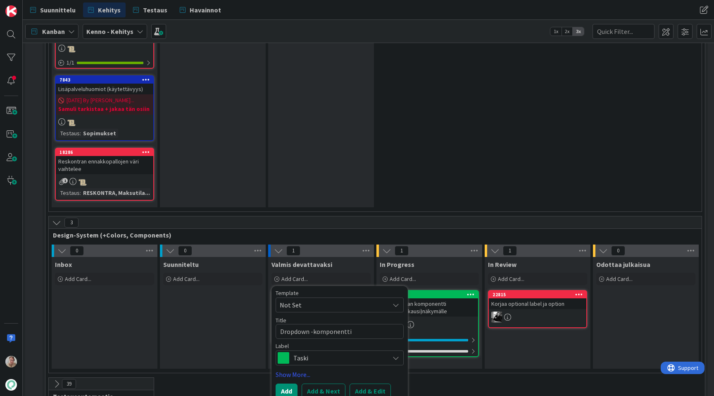
type textarea "Dropdown -komponentti"
type textarea "x"
type textarea "Dropdown -komponentt"
type textarea "x"
type textarea "Dropdown -komponent"
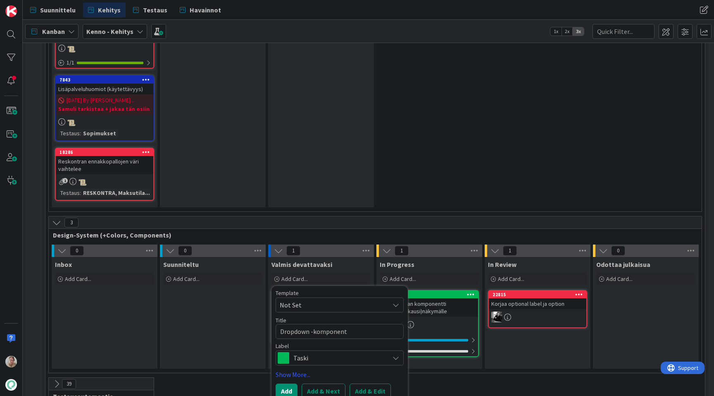
type textarea "x"
type textarea "Dropdown -komponen"
type textarea "x"
type textarea "Dropdown -kompone"
type textarea "x"
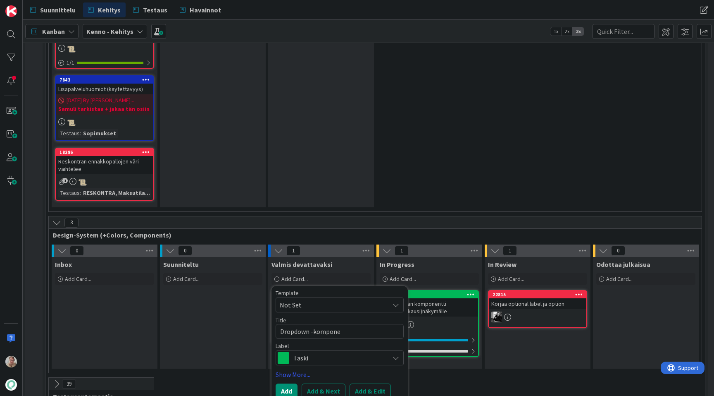
type textarea "Dropdown -kompon"
type textarea "x"
type textarea "Dropdown -kompo"
type textarea "x"
type textarea "Dropdown -komp"
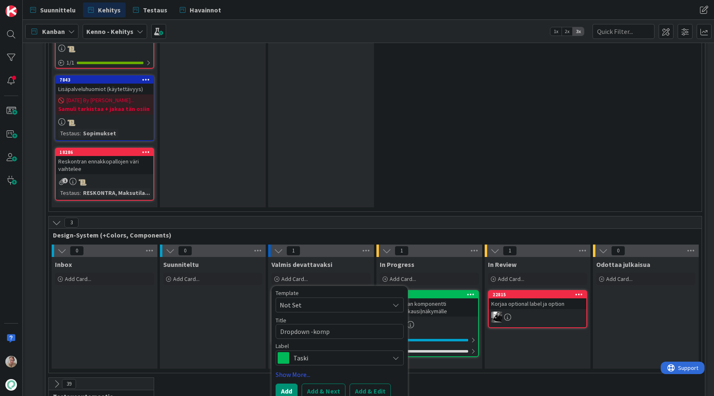
type textarea "x"
type textarea "Dropdown -kom"
type textarea "x"
type textarea "Dropdown -ko"
type textarea "x"
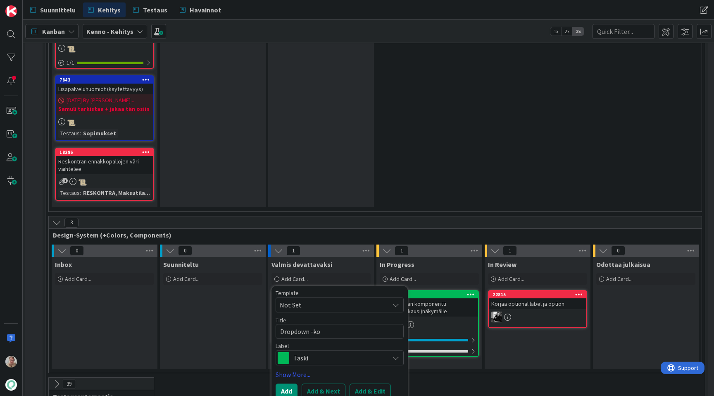
type textarea "Dropdown -k"
type textarea "x"
type textarea "Dropdown -"
type textarea "x"
type textarea "Dropdown"
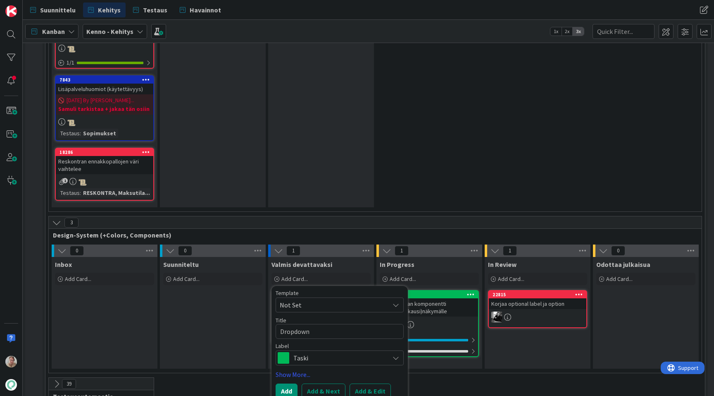
type textarea "x"
type textarea "Dropdown k"
type textarea "x"
type textarea "Dropdown ko"
type textarea "x"
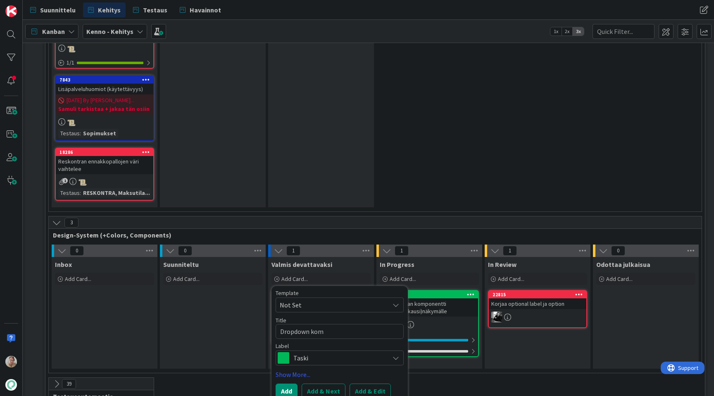
type textarea "Dropdown komp"
type textarea "x"
type textarea "Dropdown kompo"
type textarea "x"
type textarea "Dropdown kompon"
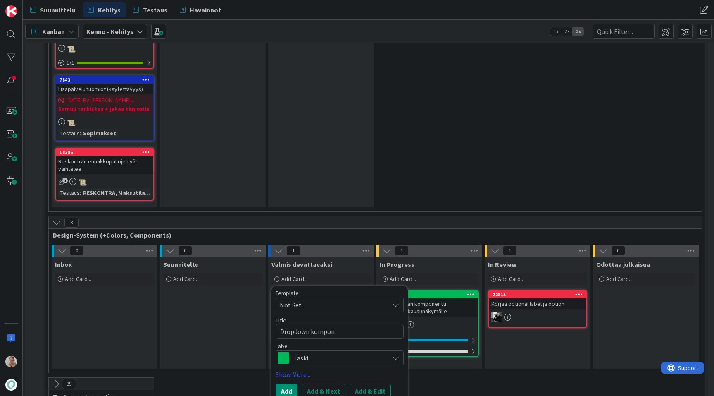
type textarea "x"
type textarea "Dropdown kompone"
type textarea "x"
type textarea "Dropdown komponent"
type textarea "x"
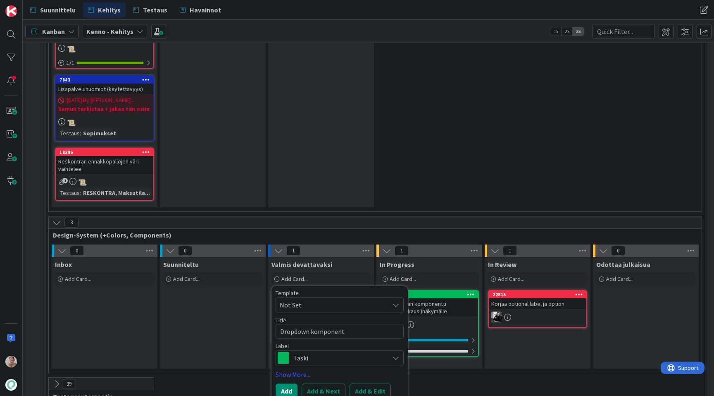
type textarea "Dropdown komponentt"
type textarea "x"
type textarea "Dropdown komponentti"
type textarea "x"
type textarea "Dropdown komponenttip"
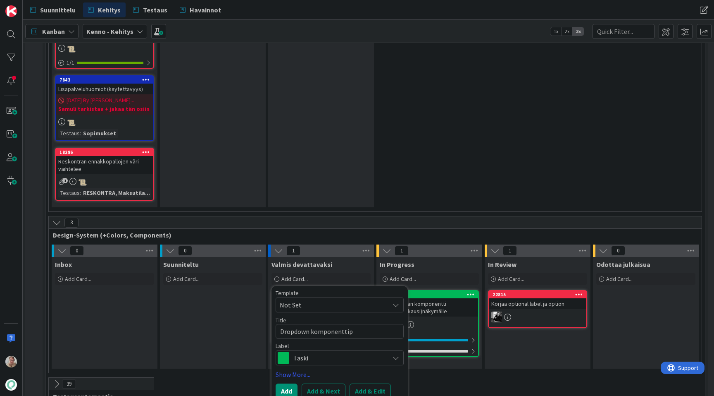
type textarea "x"
type textarea "Dropdown komponenttipr"
type textarea "x"
type textarea "Dropdown komponenttipro"
type textarea "x"
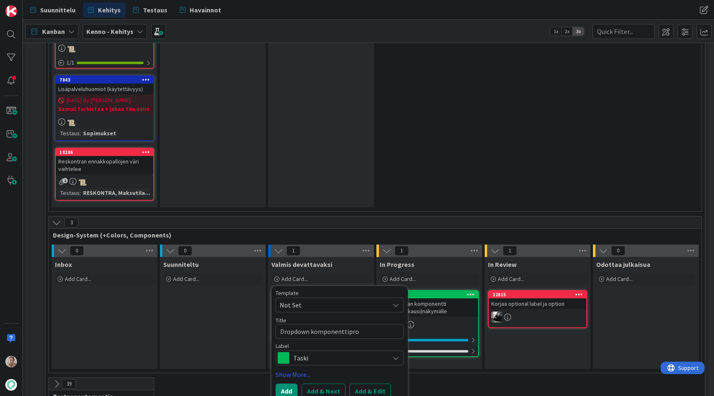
type textarea "Dropdown komponenttiproj"
type textarea "x"
type textarea "Dropdown komponenttiproje"
type textarea "x"
type textarea "Dropdown komponenttiprojekt"
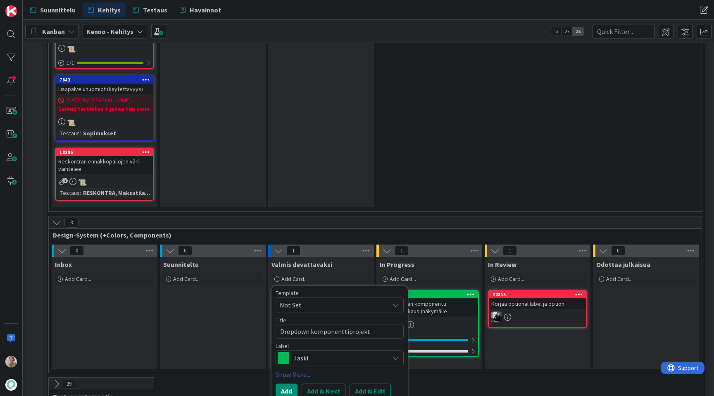
type textarea "x"
type textarea "Dropdown komponenttiprojekti"
type textarea "x"
type textarea "Dropdown komponenttiprojektii"
type textarea "x"
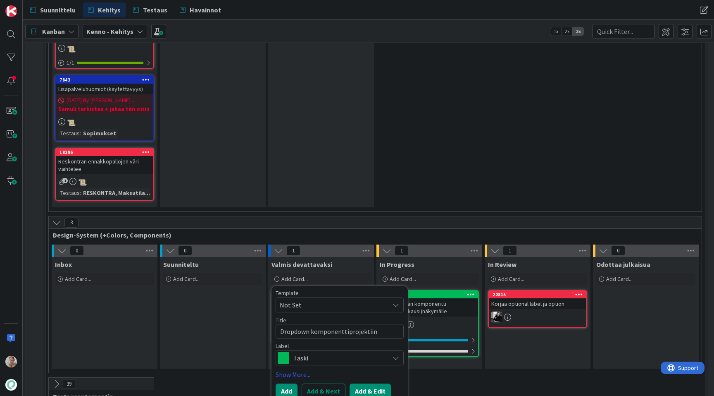
type textarea "Dropdown komponenttiprojektiin"
click at [377, 383] on button "Add & Edit" at bounding box center [370, 390] width 41 height 15
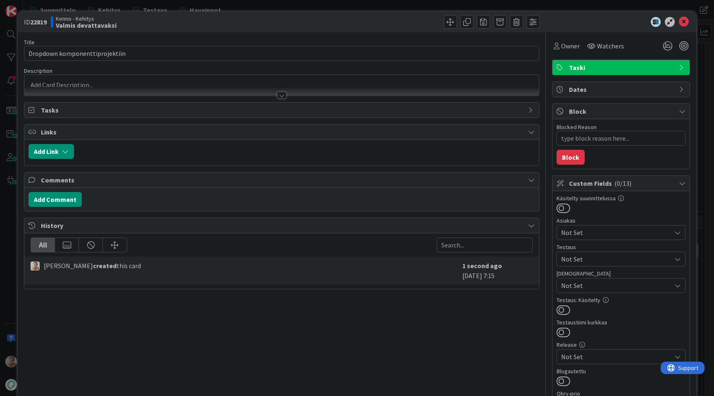
type textarea "x"
click at [222, 86] on p at bounding box center [282, 85] width 506 height 10
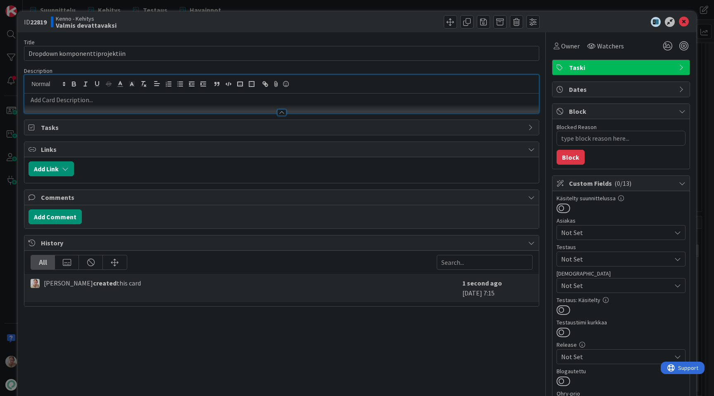
click at [171, 101] on p at bounding box center [282, 100] width 506 height 10
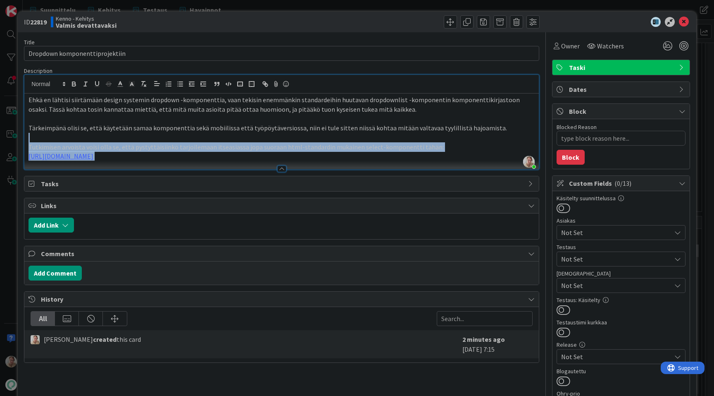
drag, startPoint x: 370, startPoint y: 156, endPoint x: 271, endPoint y: 141, distance: 99.5
click at [271, 141] on div "Ehkä en lähtisi siirtämään design systemin dropdown -komponenttia, vaan tekisin…" at bounding box center [281, 131] width 515 height 76
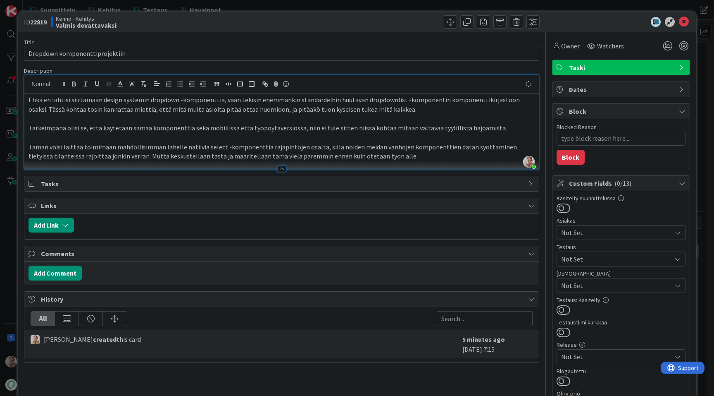
click at [683, 20] on icon at bounding box center [684, 22] width 10 height 10
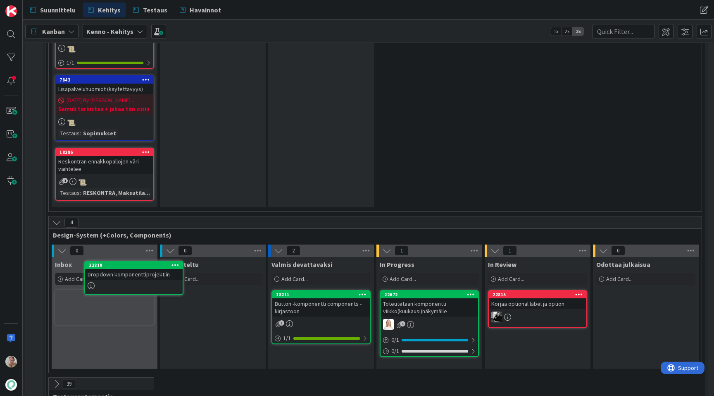
scroll to position [2727, 0]
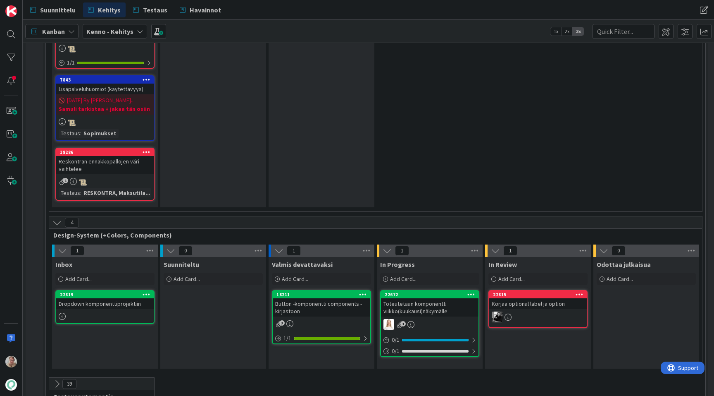
click at [107, 298] on div "Dropdown komponenttiprojektiin" at bounding box center [105, 303] width 98 height 11
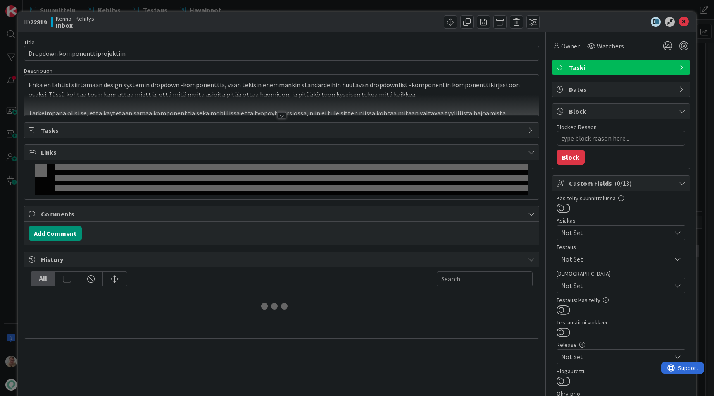
click at [397, 103] on div at bounding box center [281, 105] width 515 height 21
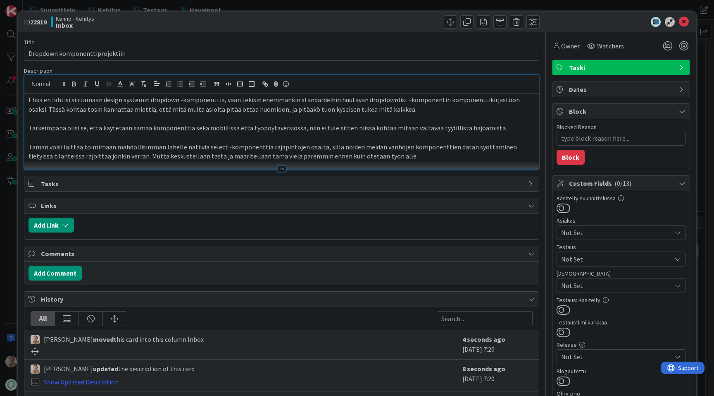
type textarea "x"
click at [413, 156] on p "Tämän voisi laittaa toimimaan mahdollisimman lähelle natiivia select -komponent…" at bounding box center [282, 151] width 506 height 19
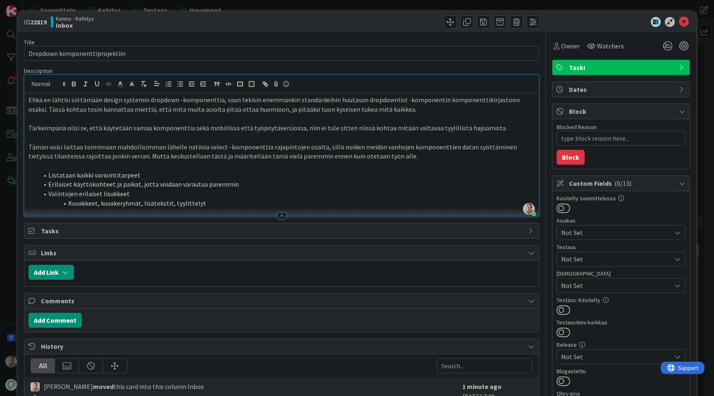
click at [685, 21] on icon at bounding box center [684, 22] width 10 height 10
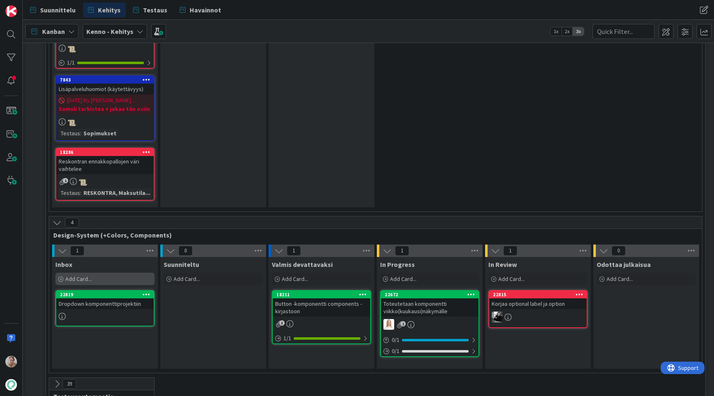
click at [89, 275] on span "Add Card..." at bounding box center [78, 278] width 26 height 7
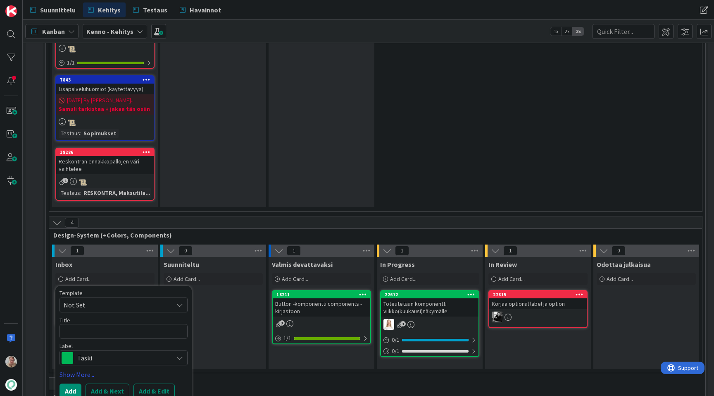
type textarea "x"
type textarea "C"
type textarea "x"
type textarea "Co"
type textarea "x"
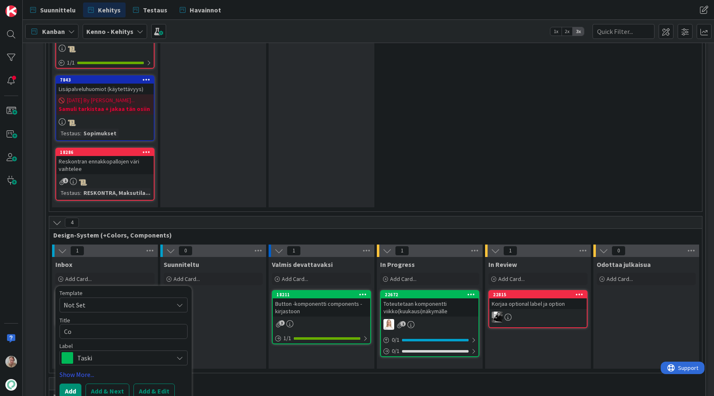
type textarea "Com"
type textarea "x"
type textarea "Combo"
type textarea "x"
type textarea "Combobo"
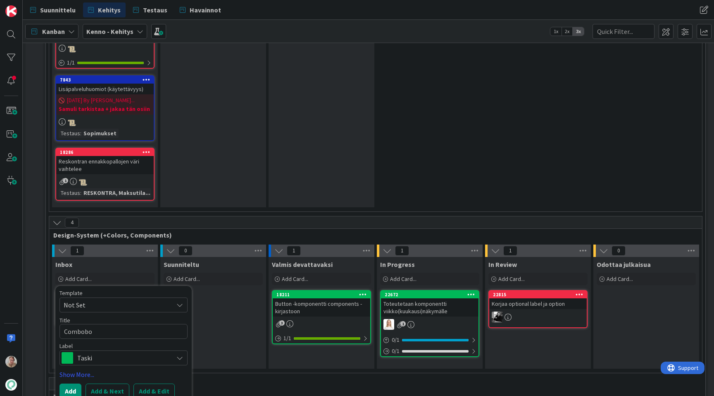
type textarea "x"
type textarea "Combobox"
type textarea "x"
type textarea "Combobox"
type textarea "x"
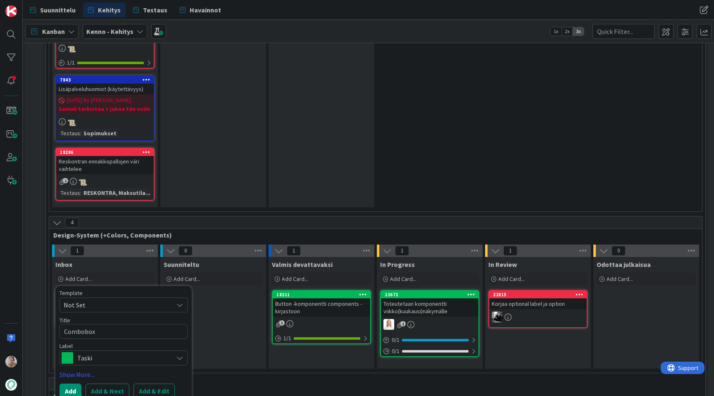
type textarea "Combobox k"
type textarea "x"
type textarea "Combobox kom"
type textarea "x"
type textarea "Combobox komp"
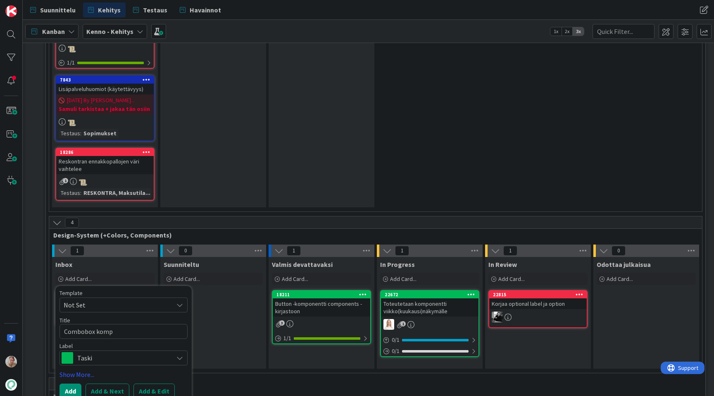
type textarea "x"
type textarea "Combobox kompo"
type textarea "x"
type textarea "Combobox kompon"
type textarea "x"
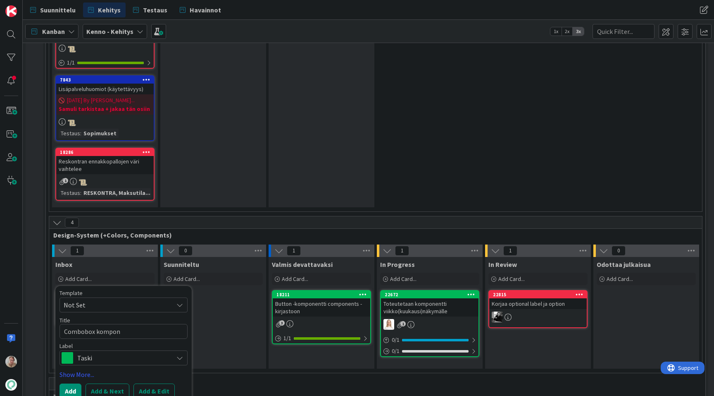
type textarea "Combobox kompone"
type textarea "x"
type textarea "Combobox komponen"
type textarea "x"
type textarea "Combobox komponent"
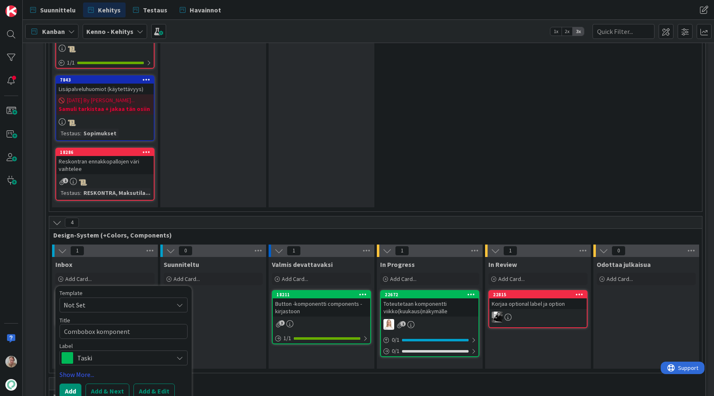
type textarea "x"
type textarea "Combobox komponentt"
type textarea "x"
type textarea "Combobox komponentti"
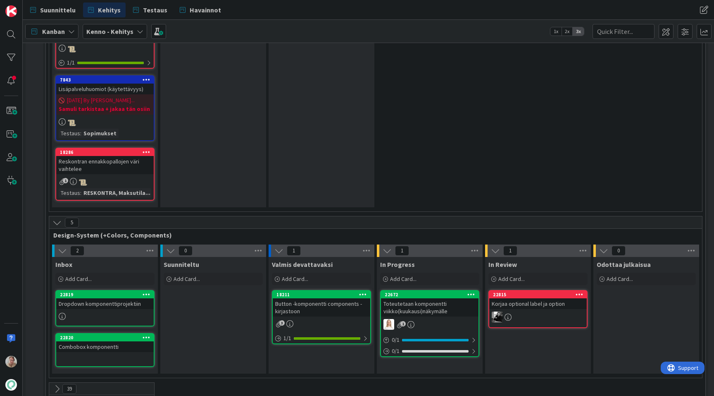
click at [115, 341] on div "Combobox komponentti" at bounding box center [105, 346] width 98 height 11
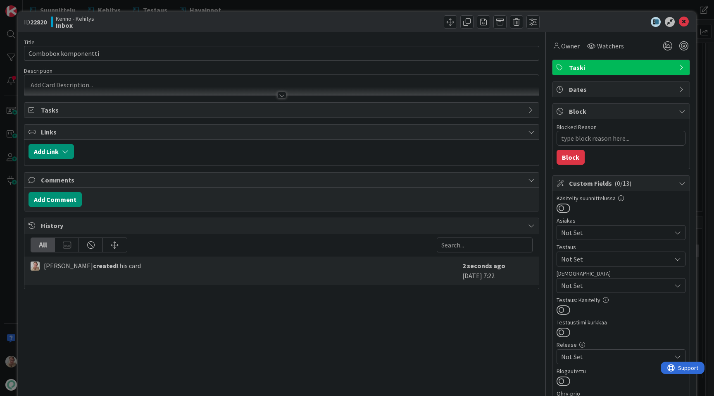
type textarea "x"
click at [218, 84] on p at bounding box center [282, 85] width 506 height 10
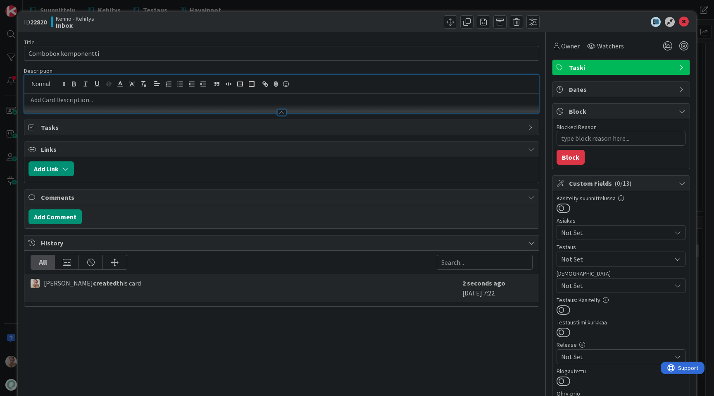
click at [186, 101] on p at bounding box center [282, 100] width 506 height 10
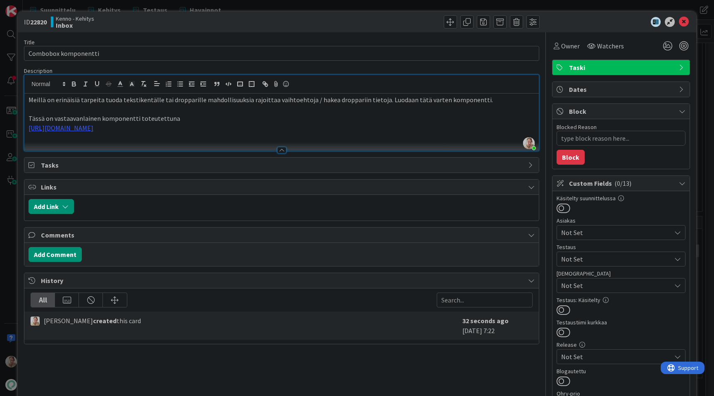
click at [276, 134] on p at bounding box center [282, 138] width 506 height 10
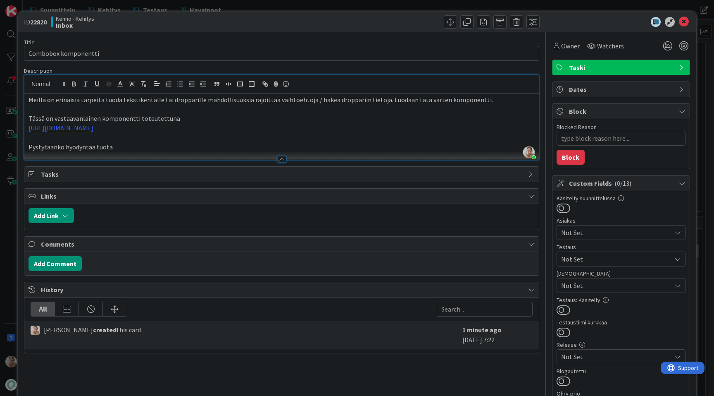
drag, startPoint x: 138, startPoint y: 147, endPoint x: 29, endPoint y: 151, distance: 109.6
click at [29, 151] on div "Description Samuli Lindgren just joined Meillä on erinäisiä tarpeita tuoda teks…" at bounding box center [282, 113] width 516 height 93
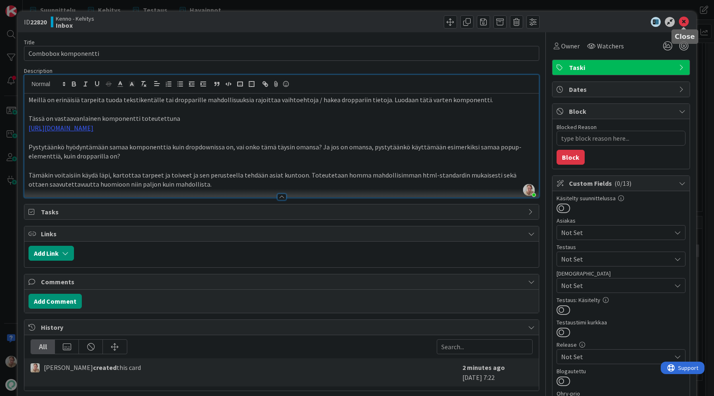
click at [683, 24] on icon at bounding box center [684, 22] width 10 height 10
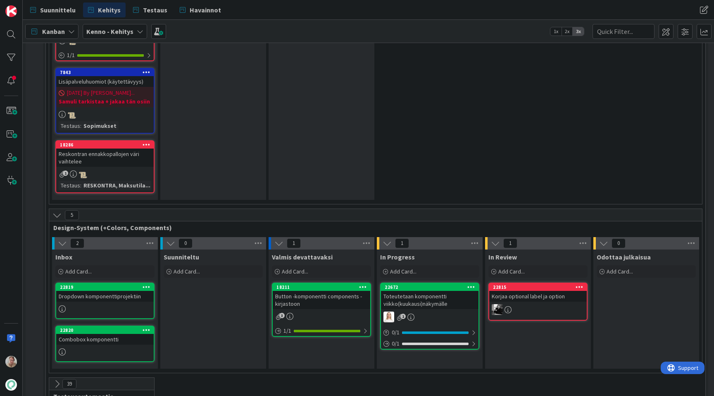
click at [116, 347] on div at bounding box center [105, 351] width 98 height 9
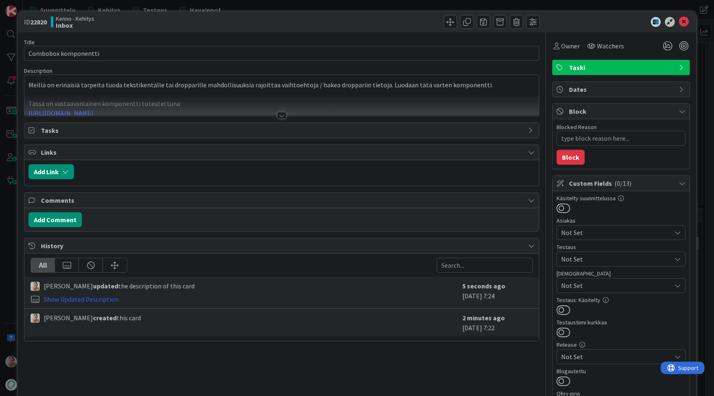
click at [294, 100] on div at bounding box center [281, 105] width 515 height 21
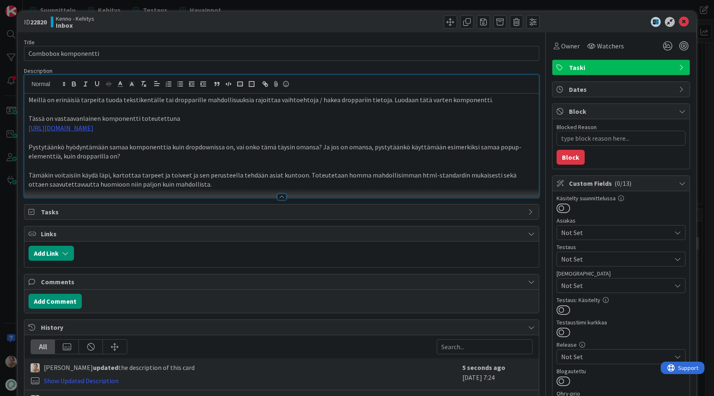
click at [30, 101] on p "Meillä on erinäisiä tarpeita tuoda tekstikentälle tai dropparille mahdollisuuks…" at bounding box center [282, 100] width 506 height 10
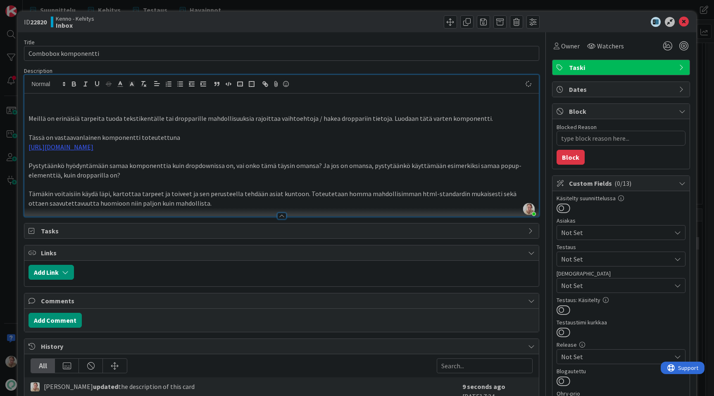
type textarea "x"
click at [685, 20] on icon at bounding box center [684, 22] width 10 height 10
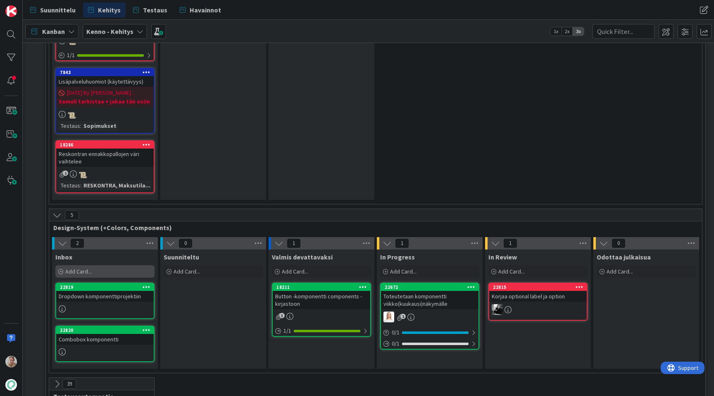
click at [95, 265] on div "Add Card..." at bounding box center [104, 271] width 99 height 12
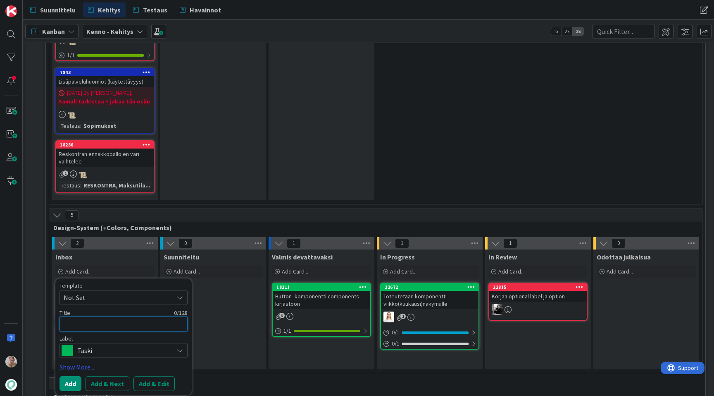
type textarea "x"
type textarea "A"
type textarea "x"
type textarea "Ai"
type textarea "x"
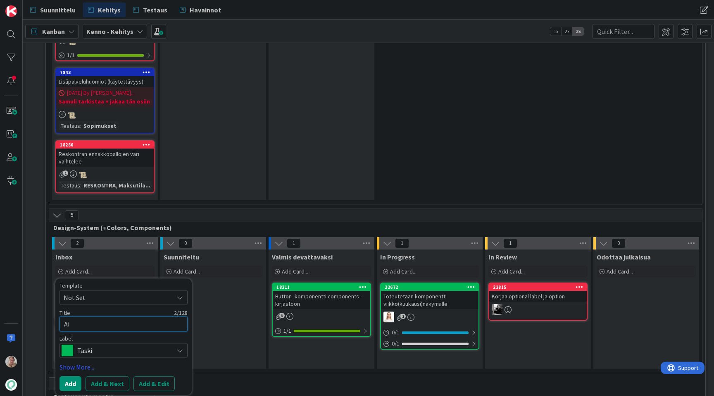
type textarea "Aik"
type textarea "x"
type textarea "Aika"
type textarea "x"
type textarea "Aikaja"
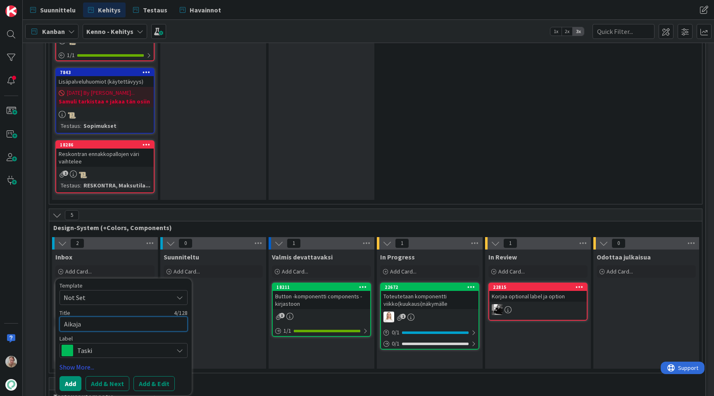
type textarea "x"
type textarea "Aikajan"
type textarea "x"
type textarea "Aikajana"
type textarea "x"
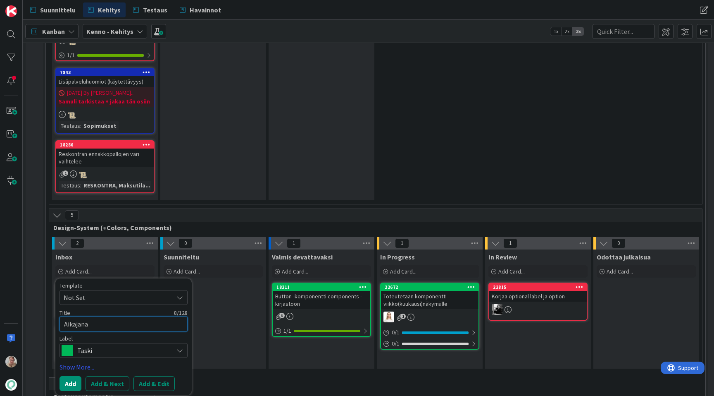
type textarea "Aikajana-"
type textarea "x"
type textarea "Aikajana-k"
type textarea "x"
type textarea "Aikajana-kom"
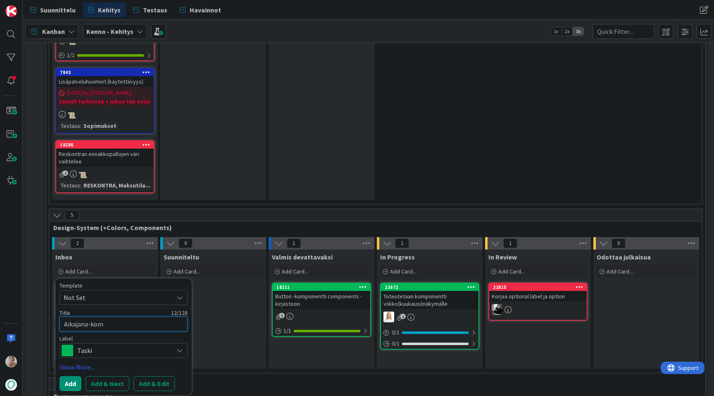
type textarea "x"
type textarea "Aikajana-komp"
type textarea "x"
type textarea "Aikajana-kompo"
type textarea "x"
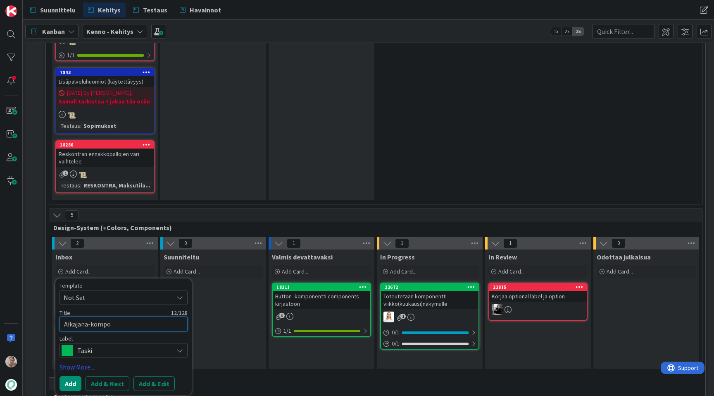
type textarea "Aikajana-kompon"
type textarea "x"
type textarea "Aikajana-kompone"
type textarea "x"
type textarea "Aikajana-komponen"
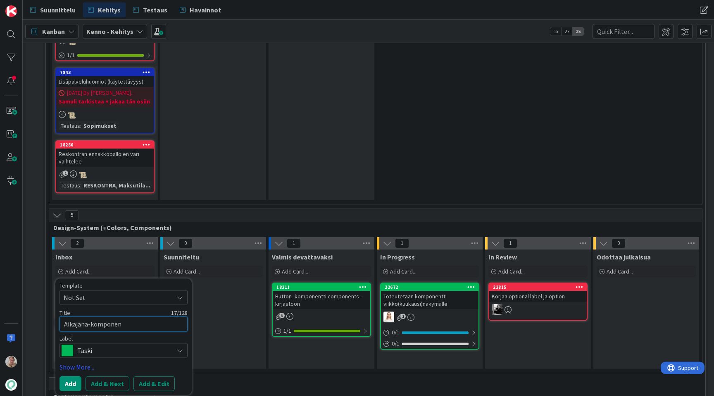
type textarea "x"
type textarea "Aikajana-komponent"
type textarea "x"
type textarea "Aikajana-komponentt"
type textarea "x"
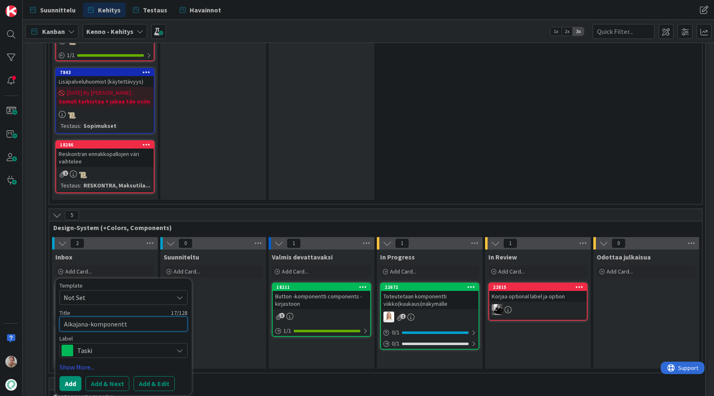
type textarea "Aikajana-komponentti"
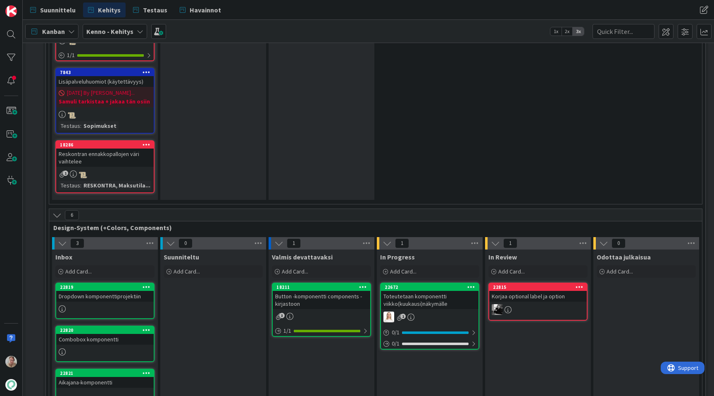
scroll to position [2774, 0]
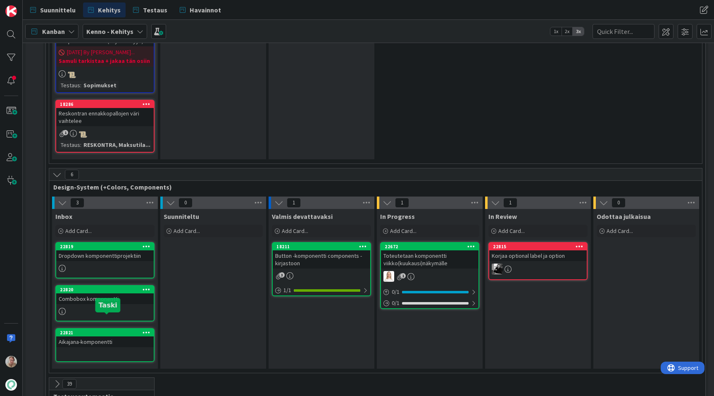
click at [120, 336] on div "Aikajana-komponentti" at bounding box center [105, 341] width 98 height 11
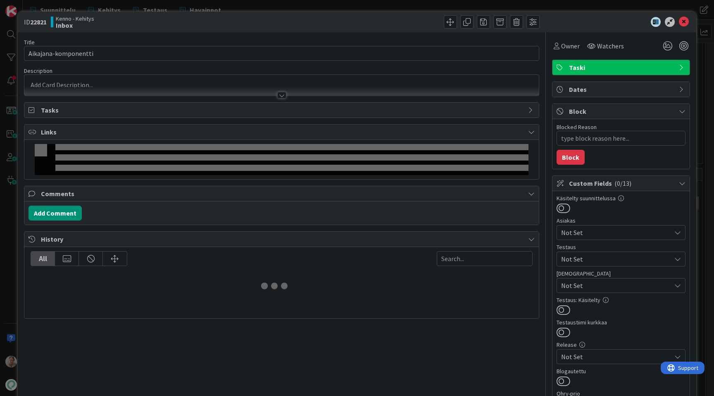
click at [255, 87] on div at bounding box center [281, 91] width 515 height 9
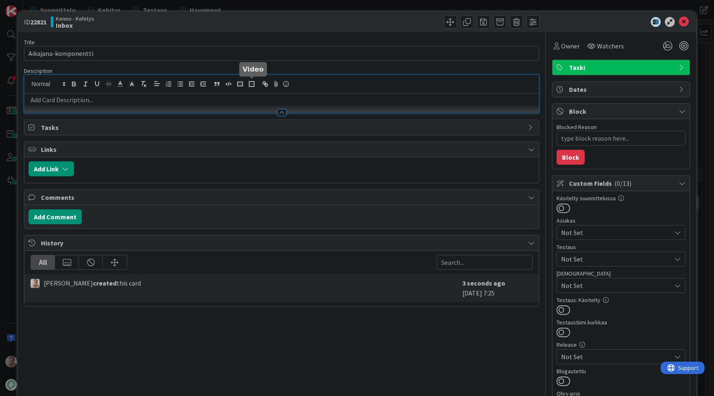
type textarea "x"
click at [233, 101] on p at bounding box center [282, 100] width 506 height 10
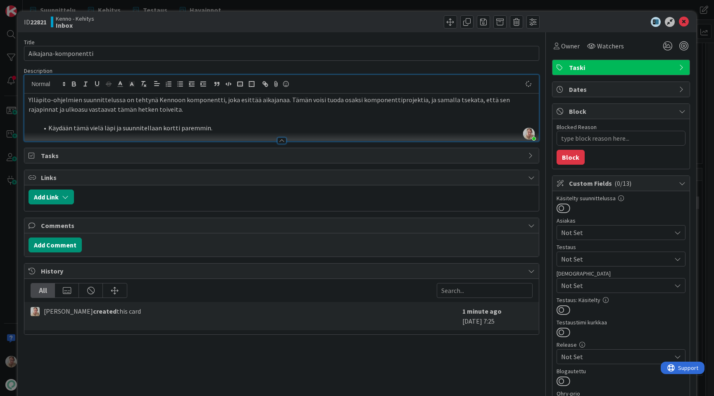
click at [685, 21] on icon at bounding box center [684, 22] width 10 height 10
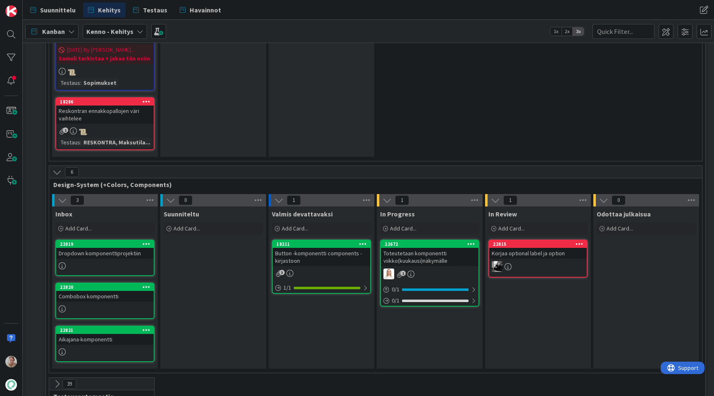
click at [122, 261] on div at bounding box center [105, 265] width 98 height 9
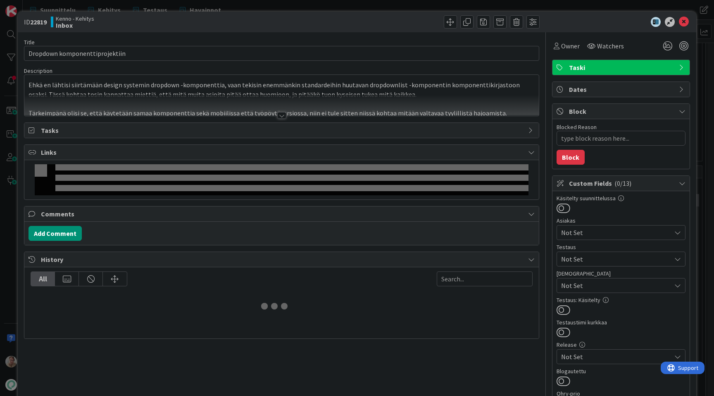
type textarea "x"
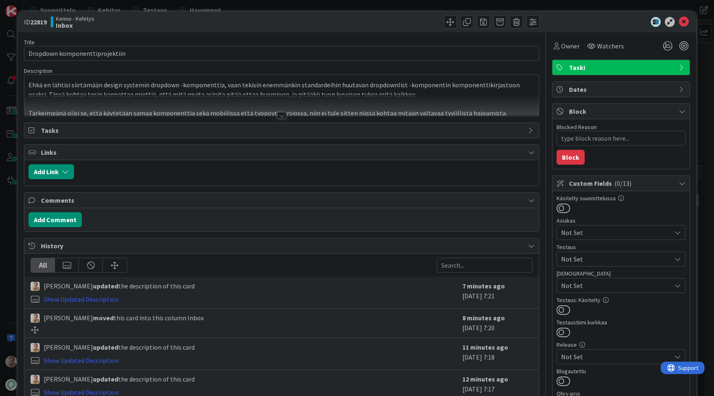
click at [322, 111] on div at bounding box center [281, 105] width 515 height 21
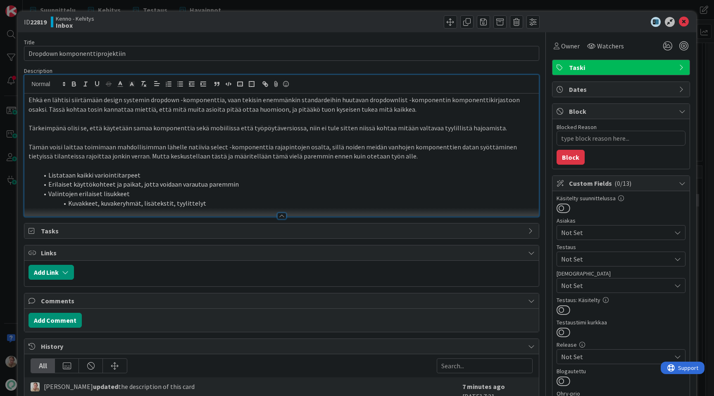
click at [216, 203] on li "Kuvakkeet, kuvakeryhmät, lisätekstit, tyylittelyt" at bounding box center [286, 203] width 497 height 10
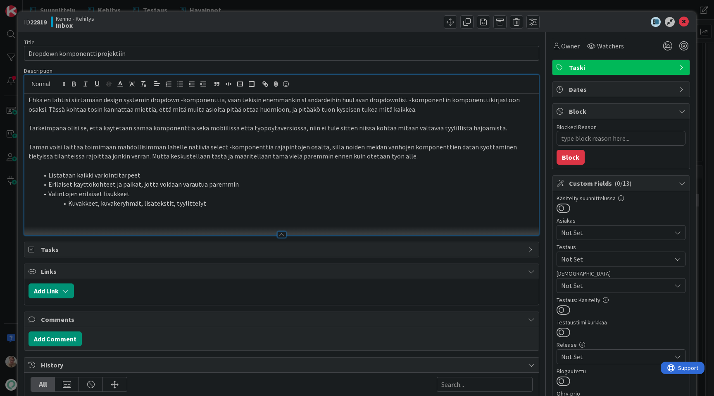
paste div
type textarea "x"
click at [685, 21] on icon at bounding box center [684, 22] width 10 height 10
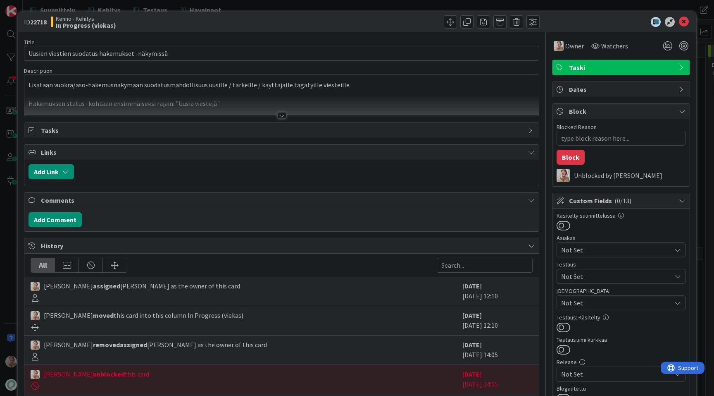
click at [375, 93] on p at bounding box center [282, 95] width 506 height 10
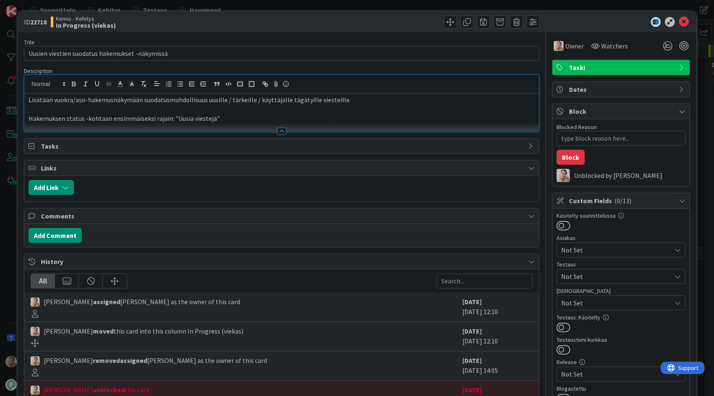
click at [288, 121] on p "Hakemuksen status -kohtaan ensimmäiseksi rajain: "Uusia viestejä"" at bounding box center [282, 119] width 506 height 10
type textarea "x"
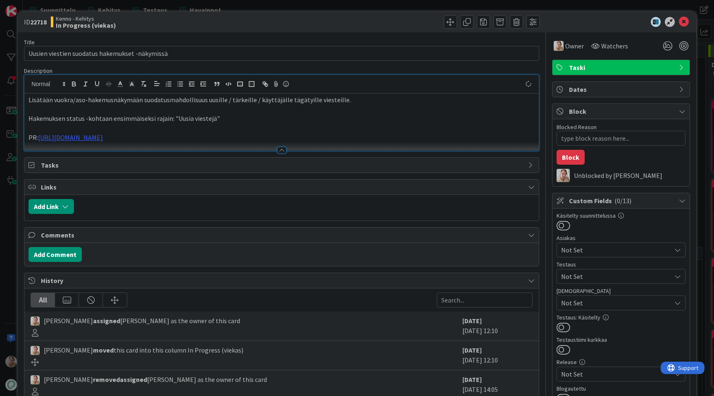
type textarea "x"
click at [686, 23] on icon at bounding box center [684, 22] width 10 height 10
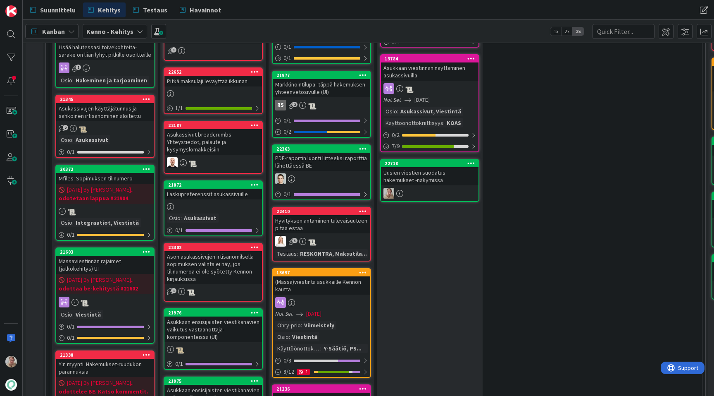
scroll to position [402, 0]
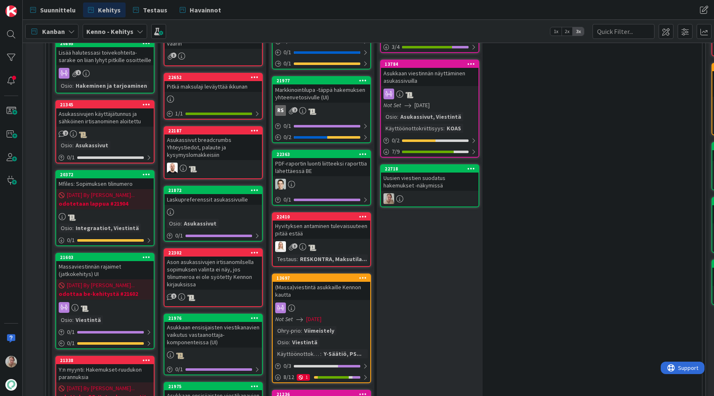
drag, startPoint x: 347, startPoint y: 111, endPoint x: 288, endPoint y: 12, distance: 115.4
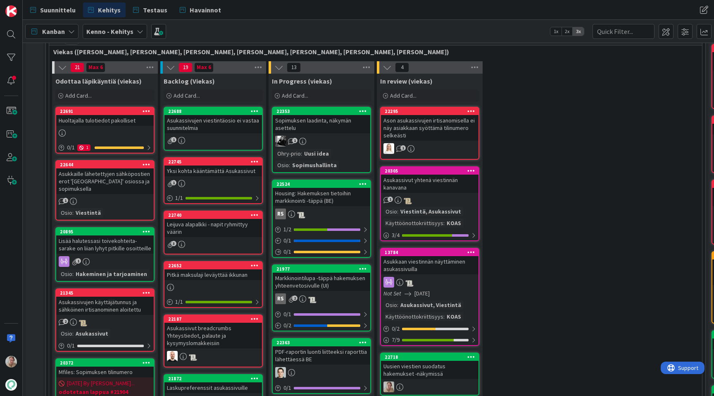
scroll to position [217, 0]
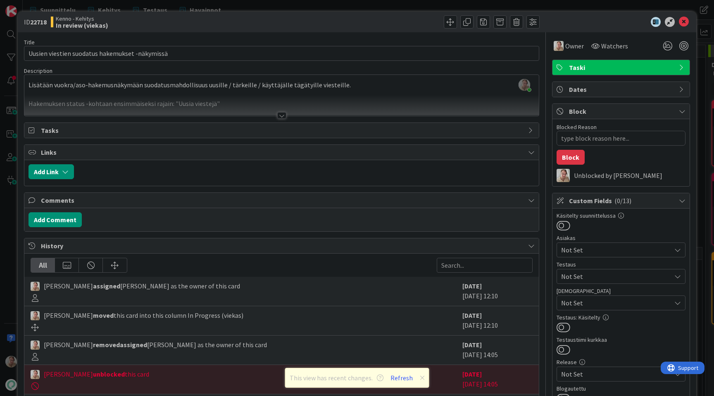
scroll to position [1027, 0]
